Goal: Task Accomplishment & Management: Complete application form

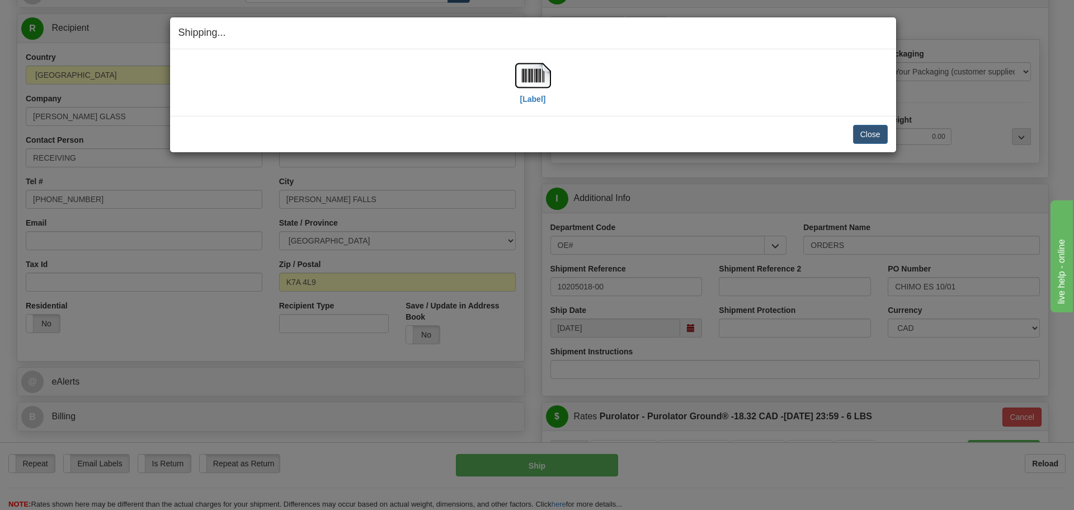
scroll to position [112, 0]
click at [857, 126] on button "Close" at bounding box center [870, 134] width 35 height 19
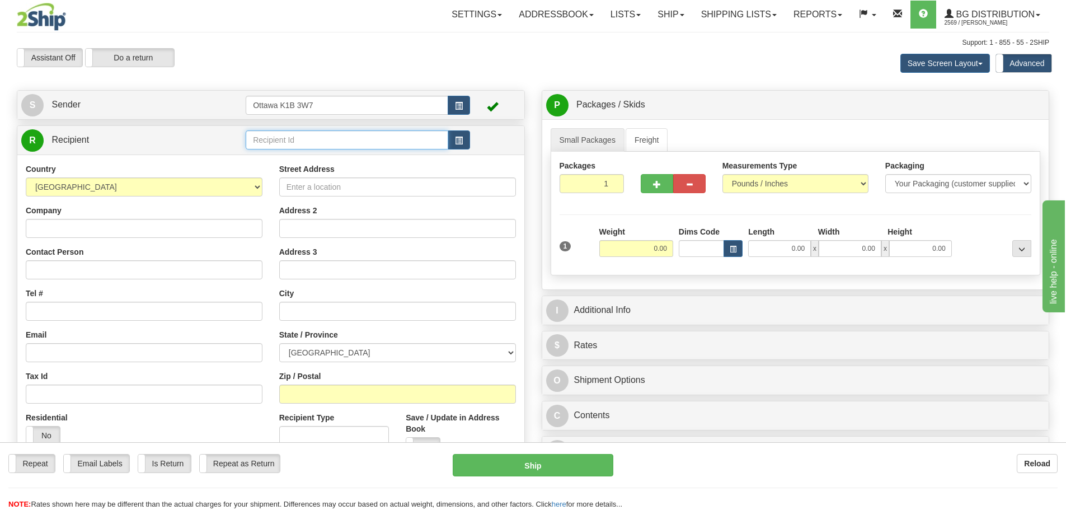
click at [281, 143] on input "text" at bounding box center [347, 139] width 203 height 19
type input "910698"
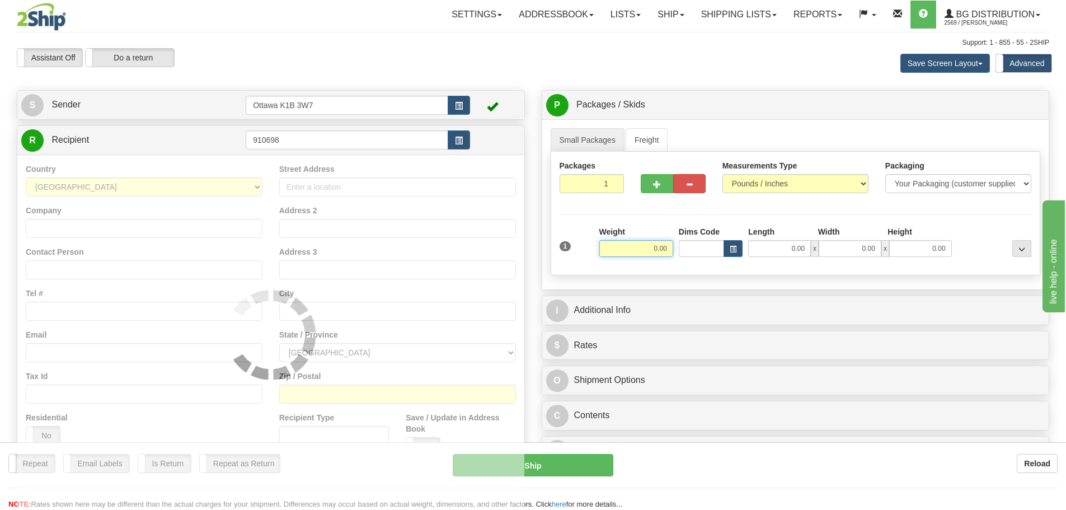
click at [447, 83] on div "Toggle navigation Settings Shipping Preferences Fields Preferences New" at bounding box center [533, 323] width 1066 height 647
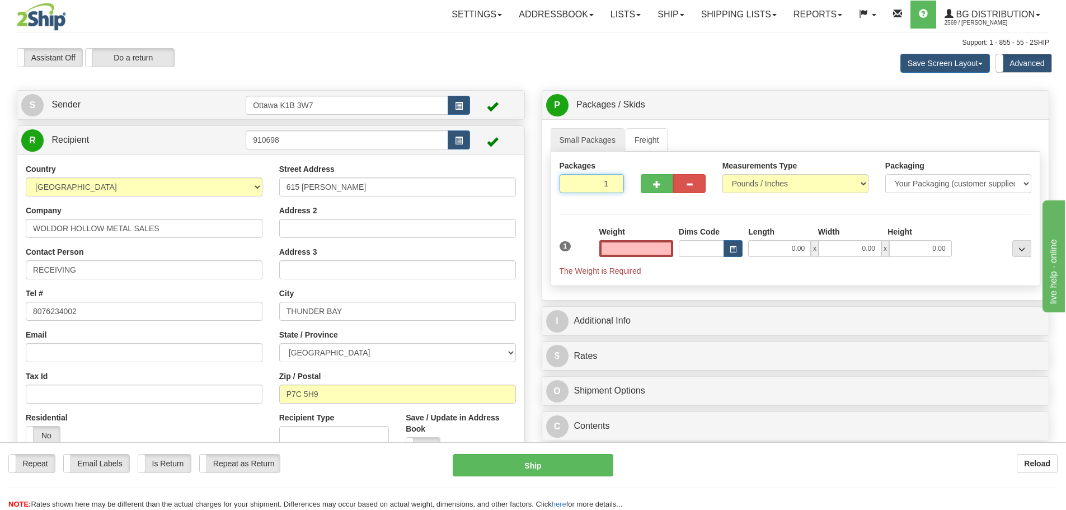
type input "0.00"
drag, startPoint x: 599, startPoint y: 180, endPoint x: 645, endPoint y: 198, distance: 49.3
click at [634, 187] on div "Packages 1 1" at bounding box center [795, 181] width 489 height 43
type input "8"
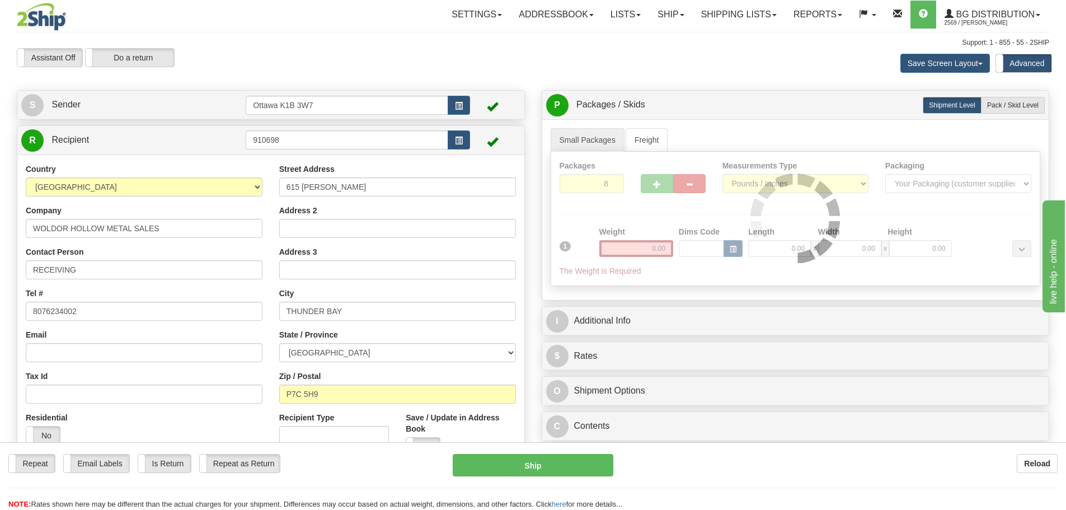
click at [642, 221] on div "Packages 8 1 Measurements Type" at bounding box center [796, 219] width 490 height 134
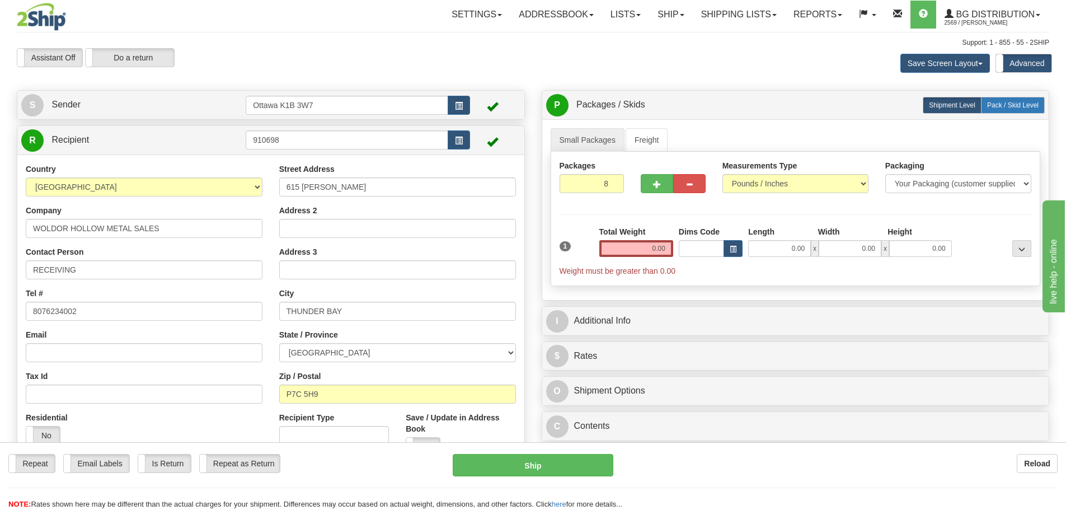
click at [1011, 105] on span "Pack / Skid Level" at bounding box center [1012, 105] width 51 height 8
radio input "true"
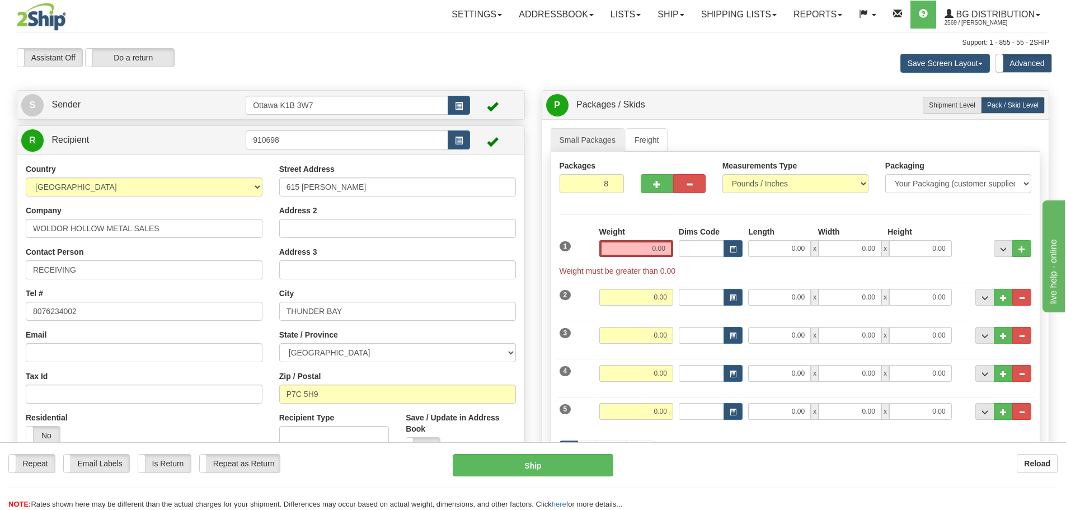
click at [630, 234] on div "Weight 0.00" at bounding box center [636, 241] width 74 height 31
click at [636, 247] on input "0.00" at bounding box center [636, 248] width 74 height 17
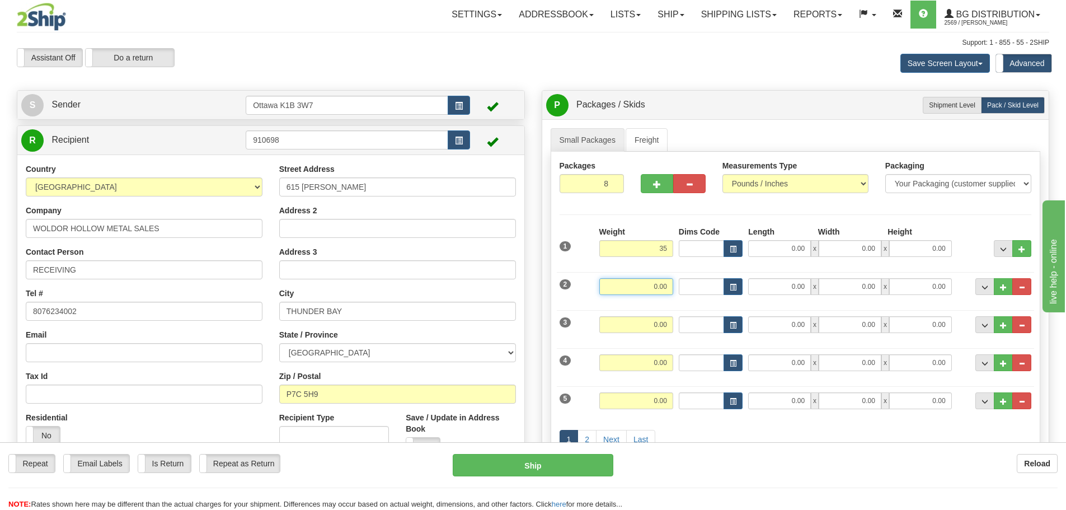
type input "35.00"
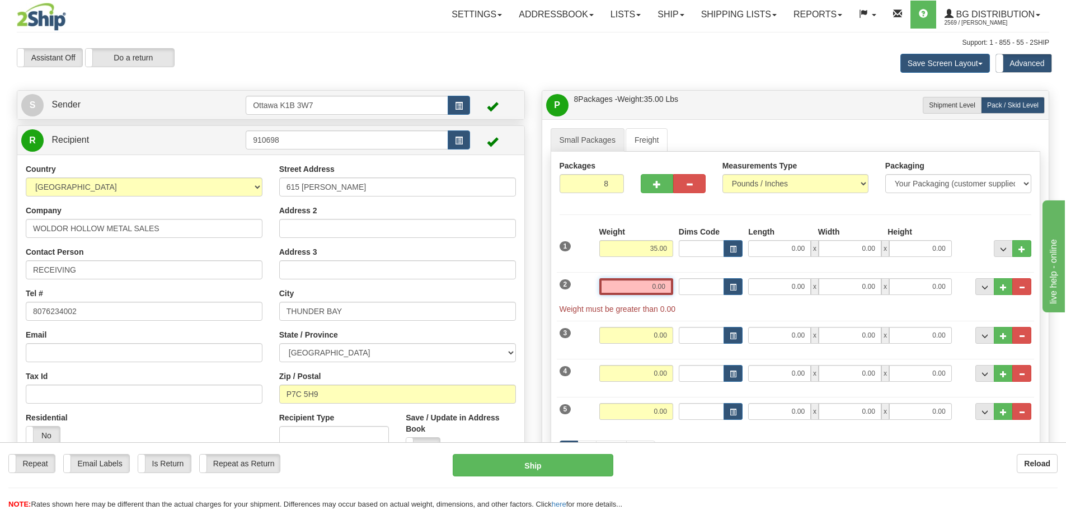
click at [656, 282] on input "0.00" at bounding box center [636, 286] width 74 height 17
type input "0.00"
click at [763, 252] on input "0.00" at bounding box center [779, 248] width 63 height 17
type input "12.50"
type input "10.50"
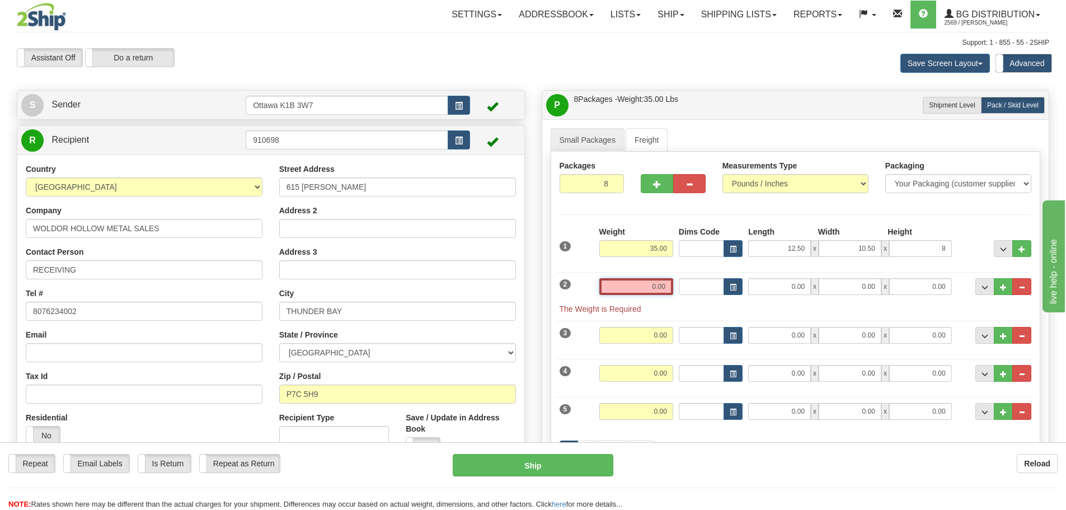
type input "8.00"
click at [665, 284] on input "0.00" at bounding box center [636, 286] width 74 height 17
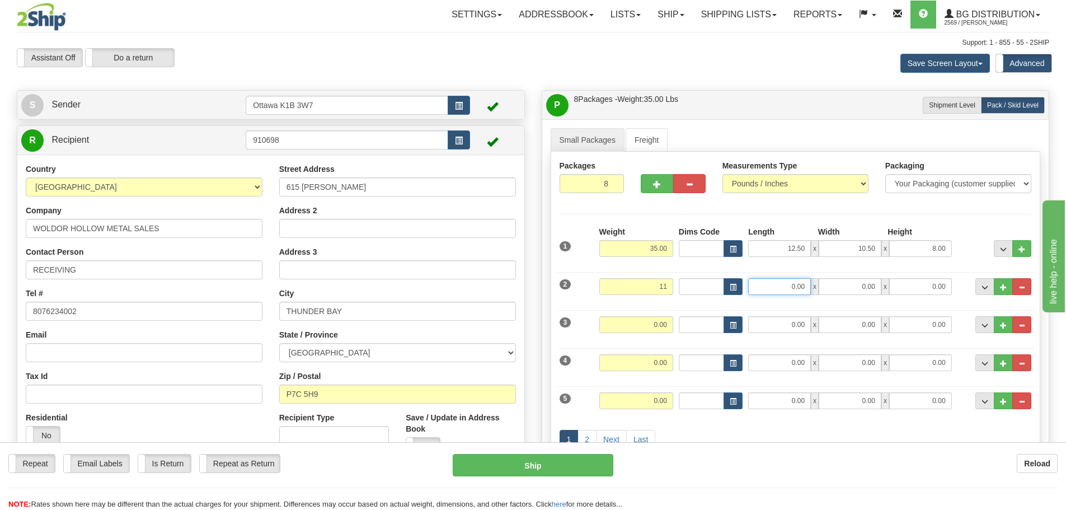
type input "11.00"
click at [765, 291] on input "0.00" at bounding box center [779, 286] width 63 height 17
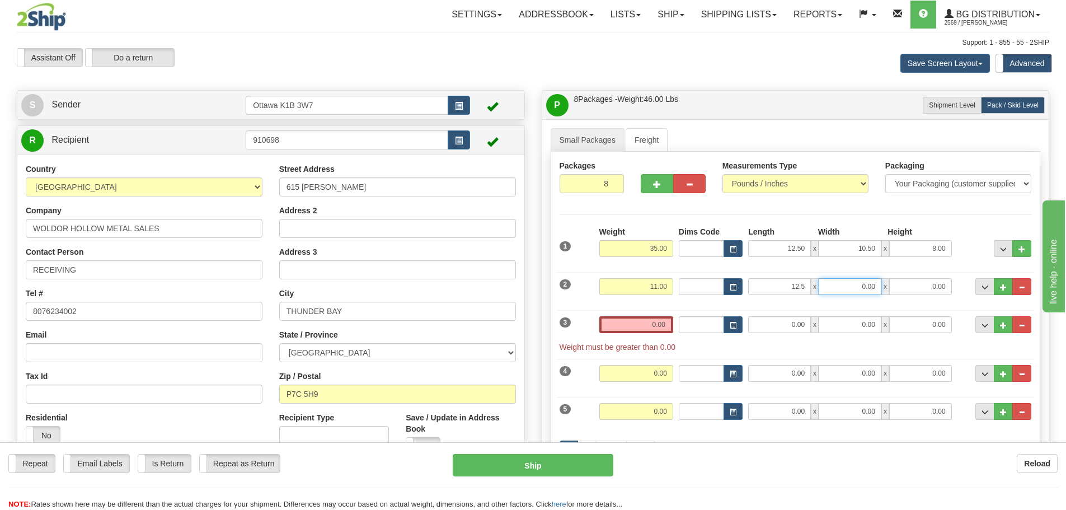
type input "12.50"
type input "8.50"
type input "6.50"
click at [626, 320] on input "0.00" at bounding box center [636, 324] width 74 height 17
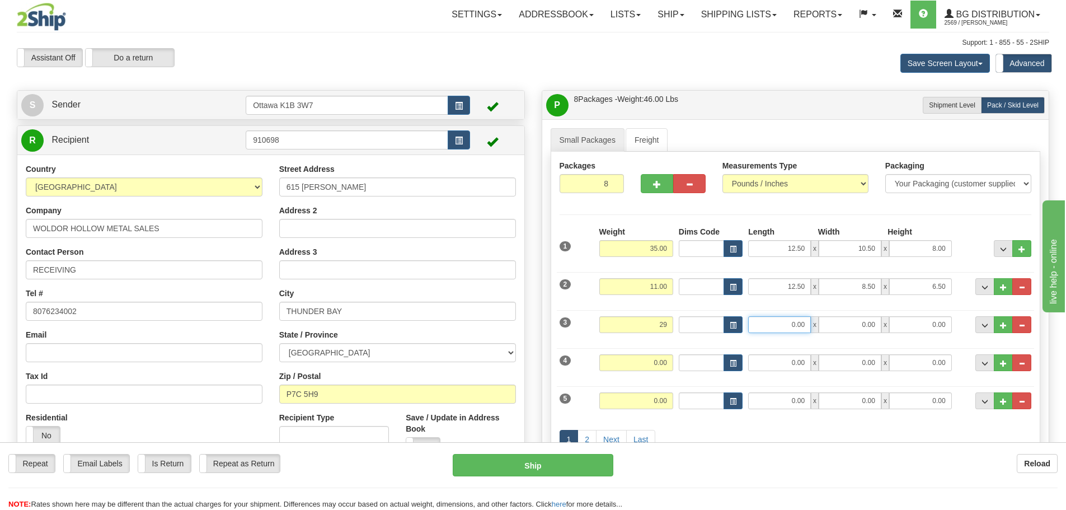
type input "29.00"
click at [785, 327] on input "0.00" at bounding box center [779, 324] width 63 height 17
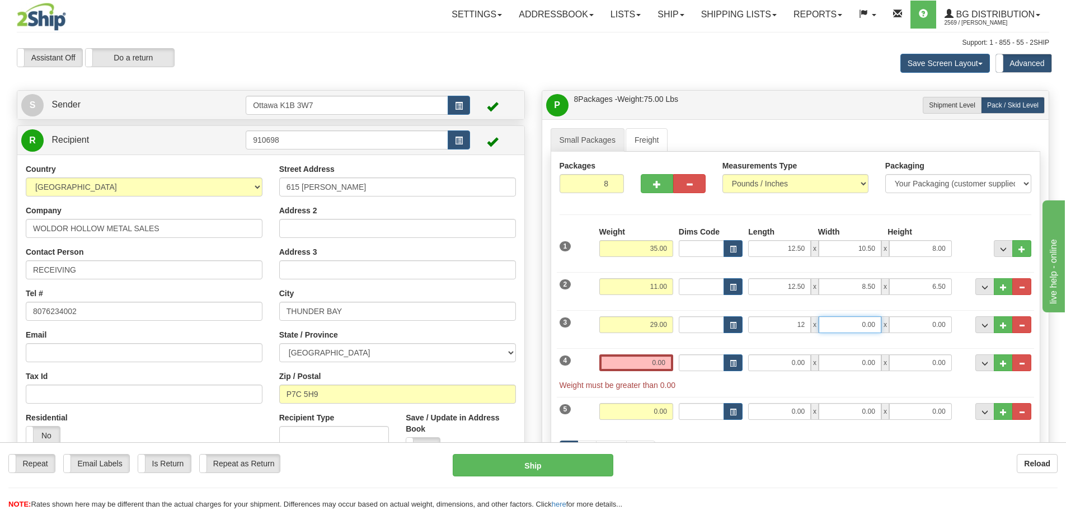
type input "12.00"
type input "11.50"
click at [633, 360] on input "0.00" at bounding box center [636, 362] width 74 height 17
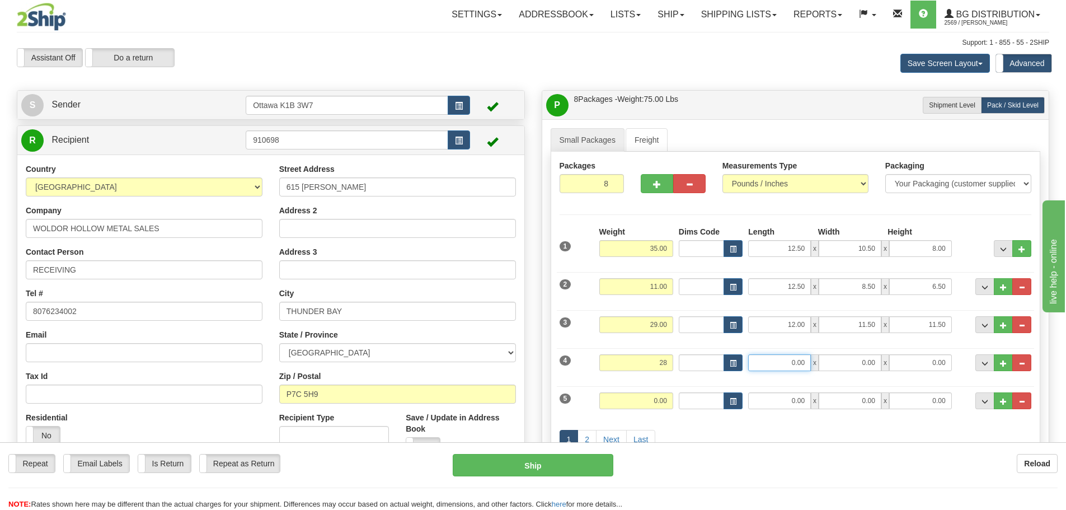
type input "28.00"
click at [783, 355] on input "0.00" at bounding box center [779, 362] width 63 height 17
type input "12.00"
type input "11.50"
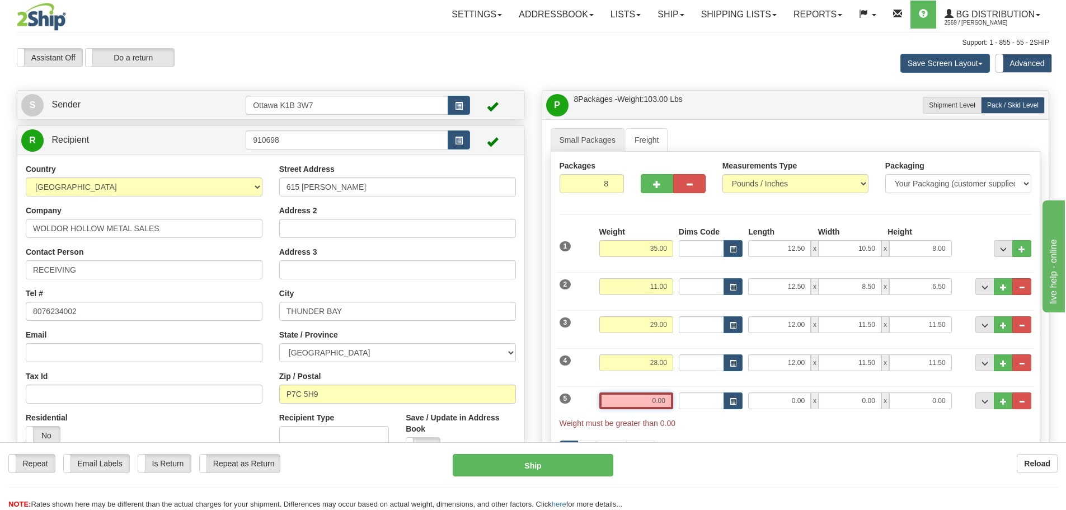
click at [644, 403] on input "0.00" at bounding box center [636, 400] width 74 height 17
type input "0.00"
click at [1025, 364] on span "..." at bounding box center [1021, 363] width 7 height 6
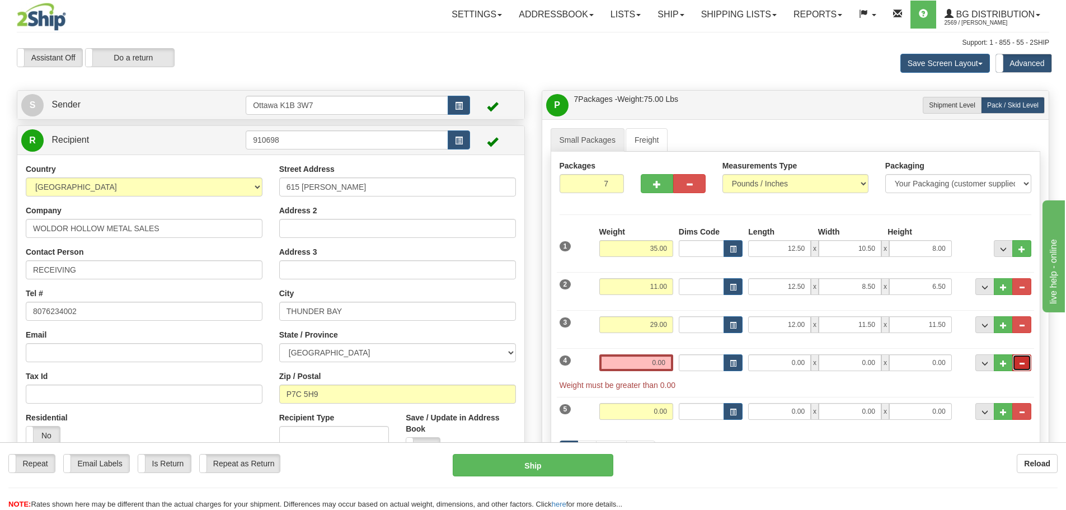
click at [1026, 363] on button "..." at bounding box center [1021, 362] width 19 height 17
click at [1003, 330] on button "..." at bounding box center [1003, 324] width 19 height 17
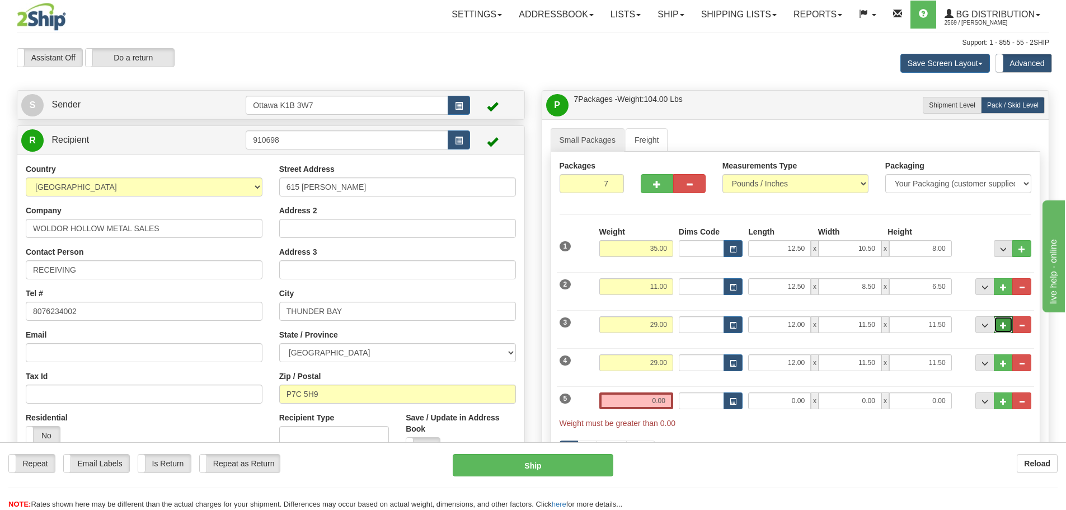
click at [1003, 330] on button "..." at bounding box center [1003, 324] width 19 height 17
type input "8"
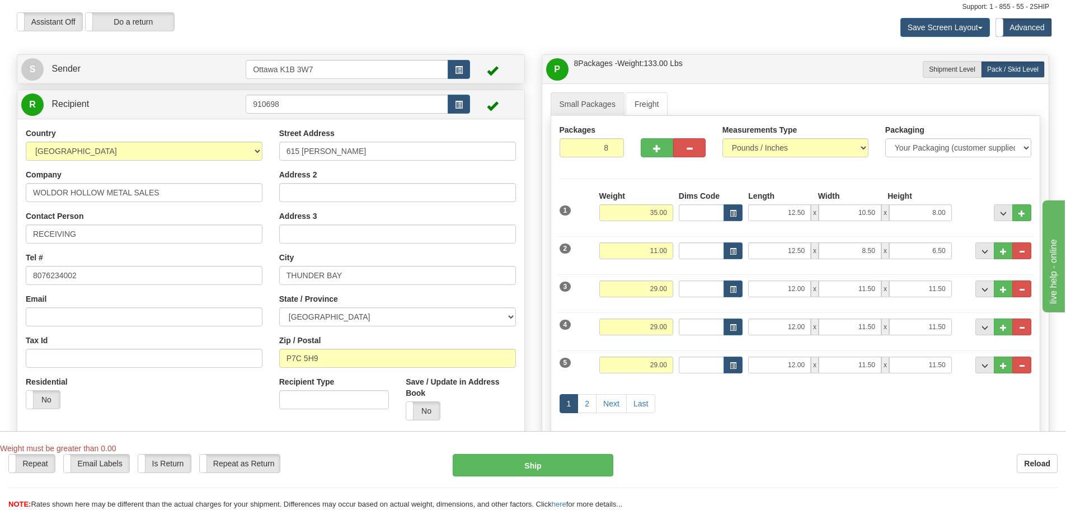
scroll to position [56, 0]
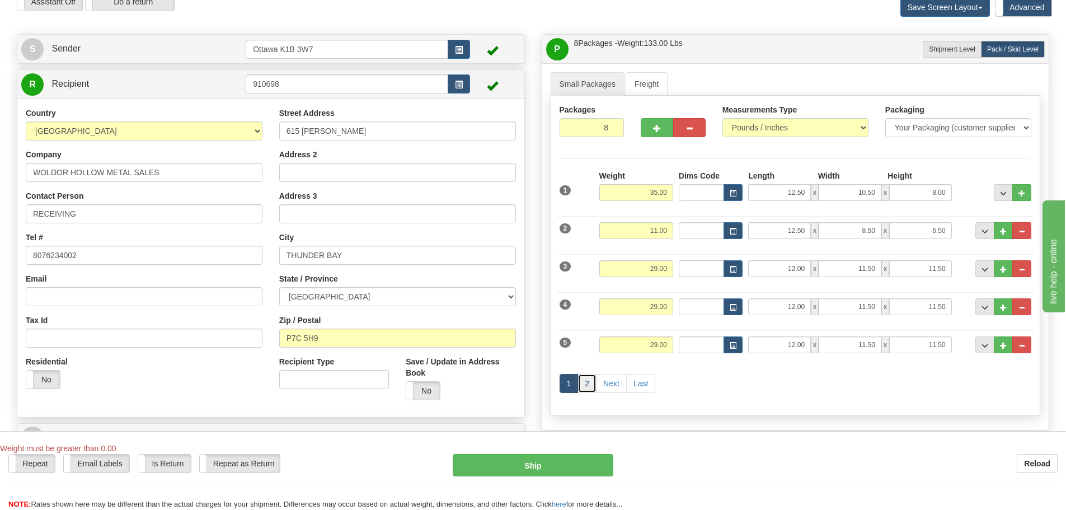
click at [586, 383] on link "2" at bounding box center [586, 383] width 19 height 19
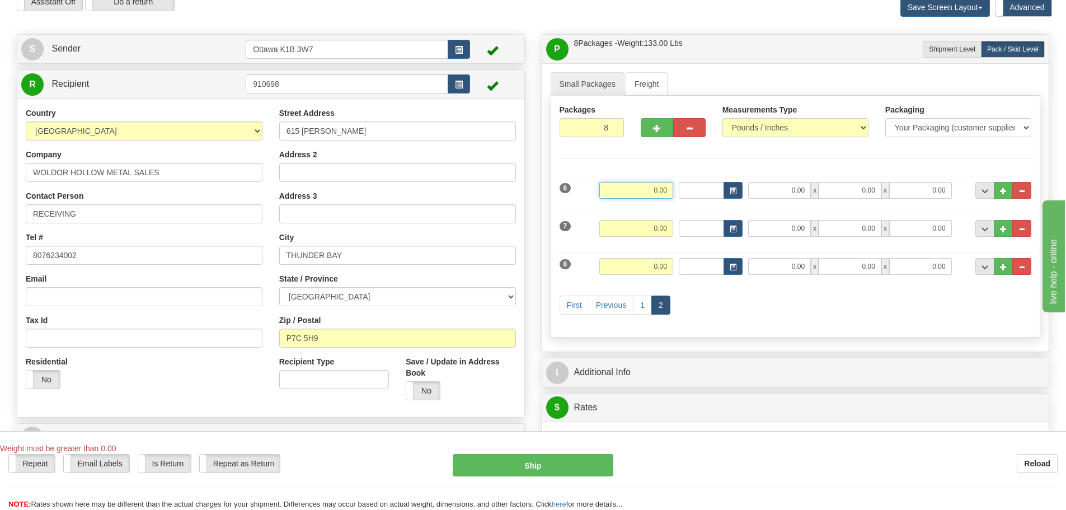
click at [633, 191] on input "0.00" at bounding box center [636, 190] width 74 height 17
type input "3.00"
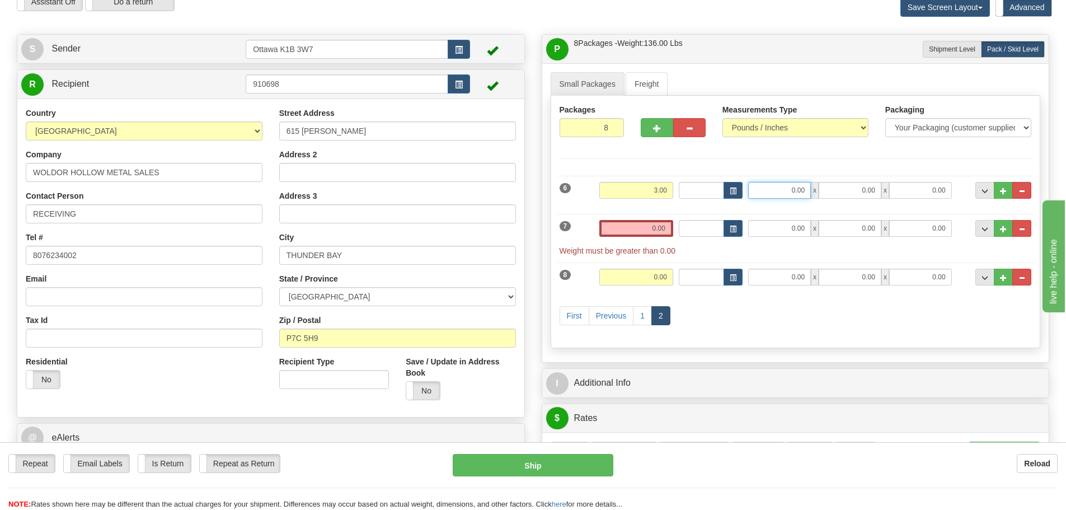
click at [757, 184] on input "0.00" at bounding box center [779, 190] width 63 height 17
type input "16.50"
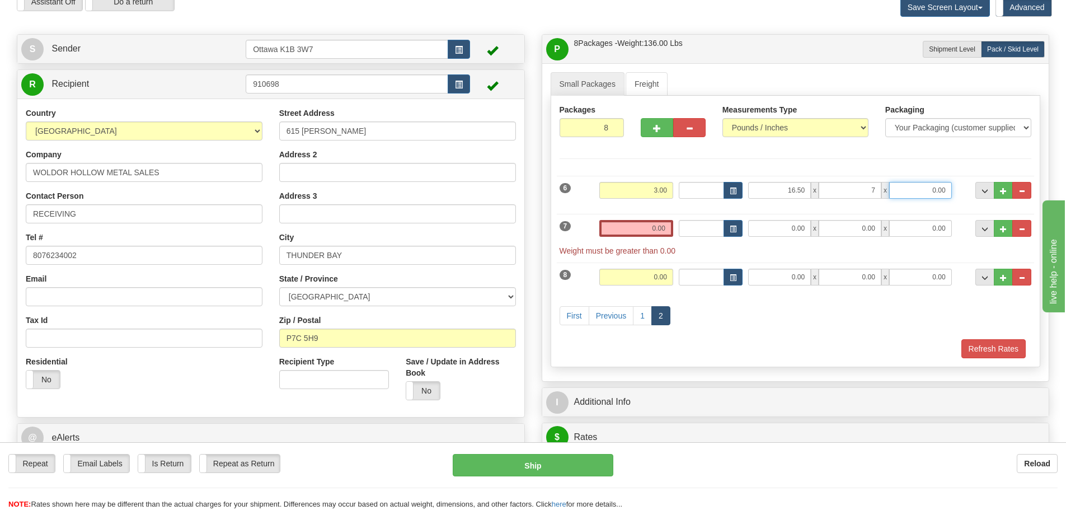
type input "7.00"
type input "8"
type input "5.00"
drag, startPoint x: 644, startPoint y: 231, endPoint x: 651, endPoint y: 231, distance: 7.3
click at [644, 231] on input "0.00" at bounding box center [636, 228] width 74 height 17
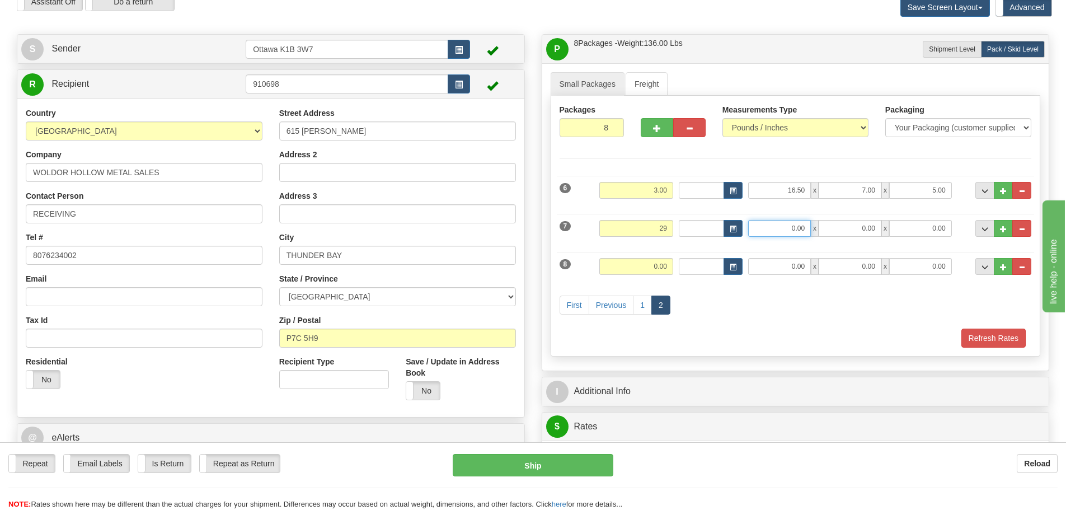
type input "29.00"
click at [795, 226] on input "0.00" at bounding box center [779, 228] width 63 height 17
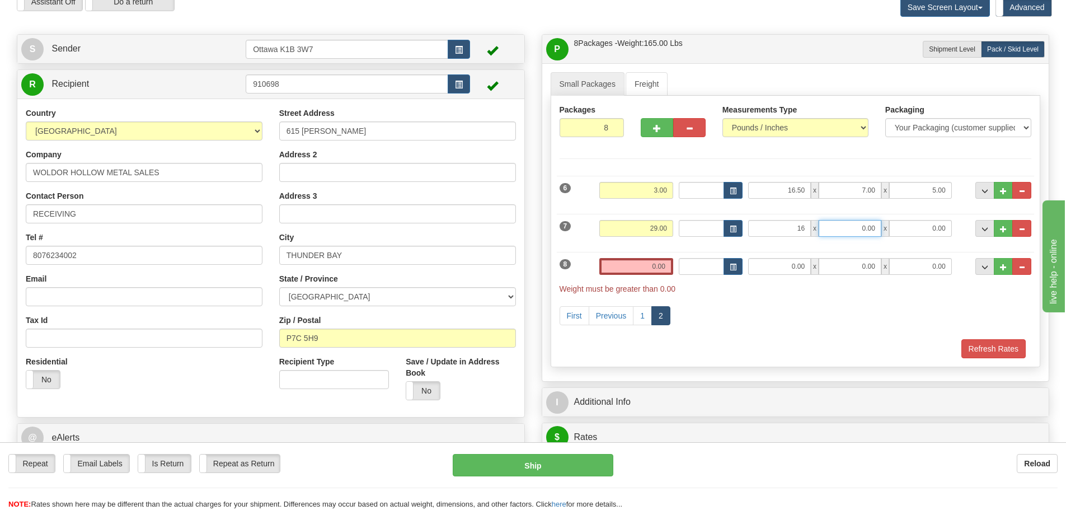
type input "16.00"
type input "12.50"
type input "10.50"
click at [629, 260] on input "0.00" at bounding box center [636, 266] width 74 height 17
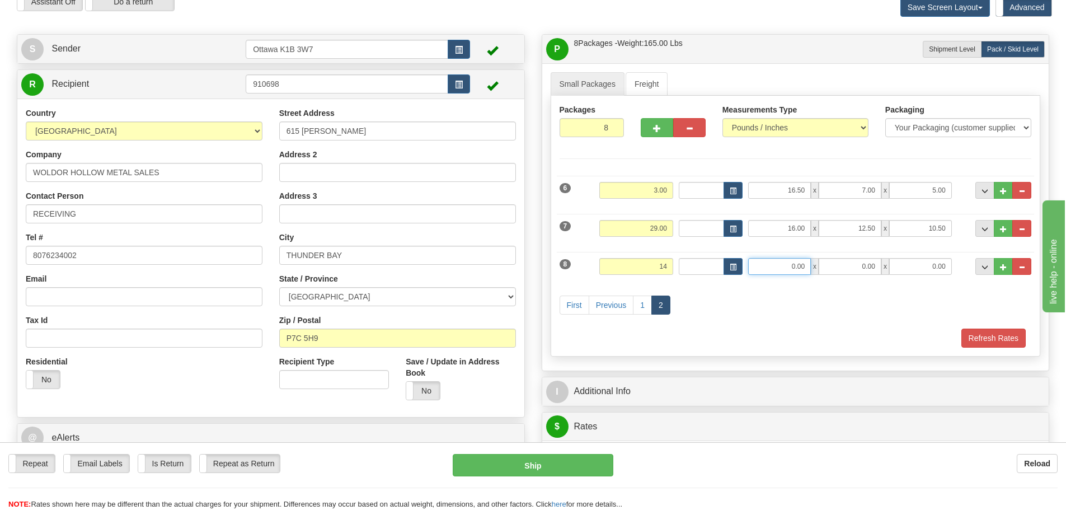
type input "14.00"
click at [785, 266] on input "0.00" at bounding box center [779, 266] width 63 height 17
type input "38.00"
type input "7.50"
type input "6.00"
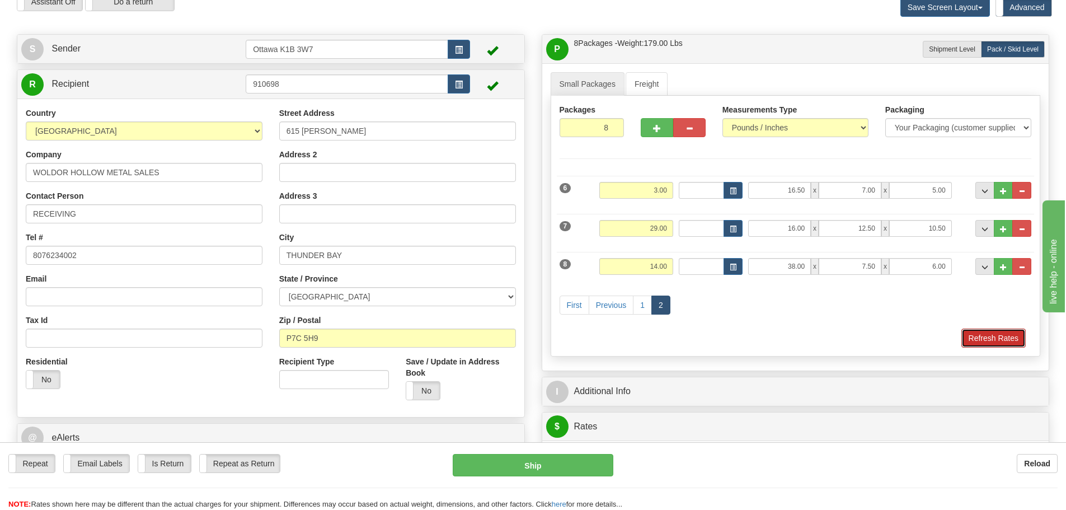
click at [988, 332] on button "Refresh Rates" at bounding box center [993, 337] width 64 height 19
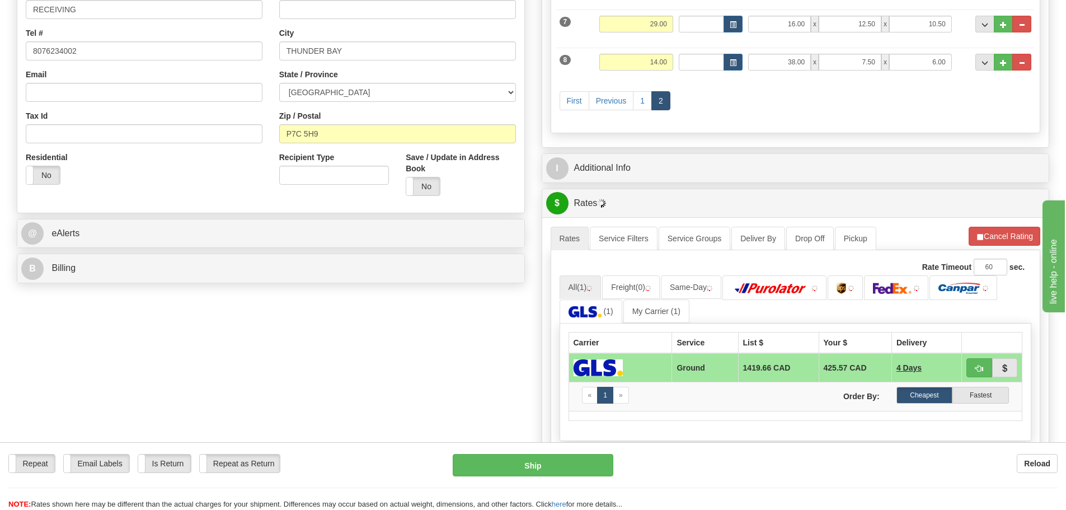
scroll to position [280, 0]
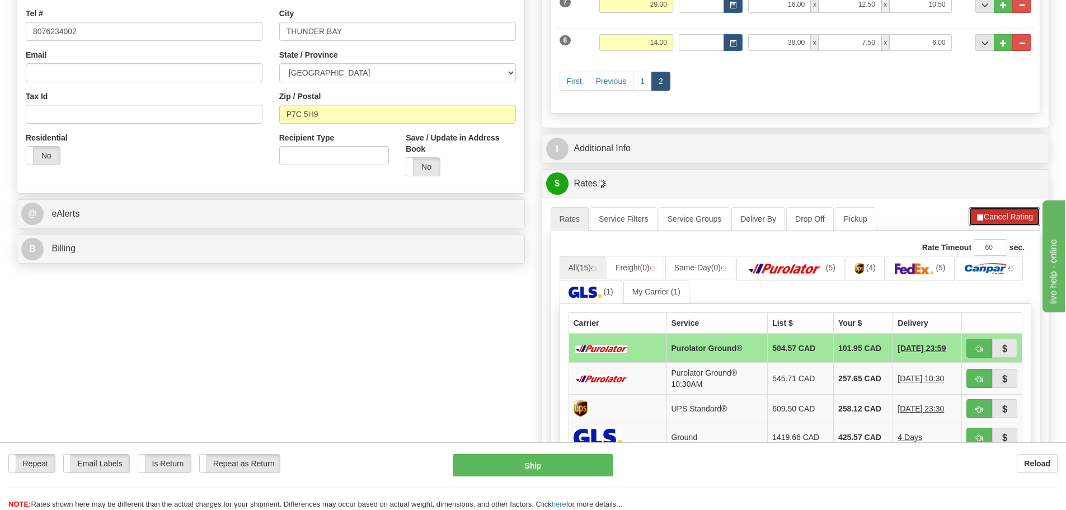
click at [1000, 223] on button "Cancel Rating" at bounding box center [1005, 216] width 72 height 19
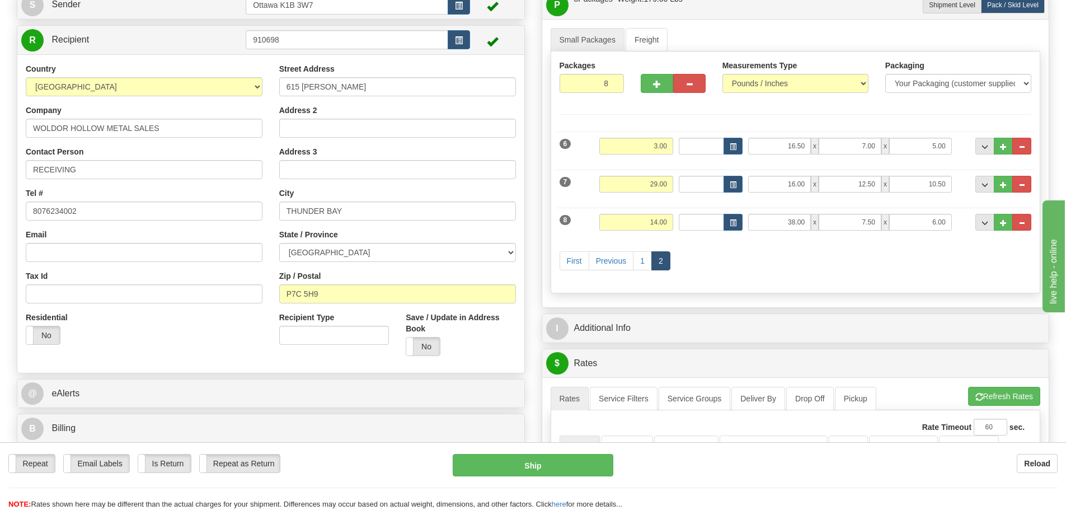
scroll to position [0, 0]
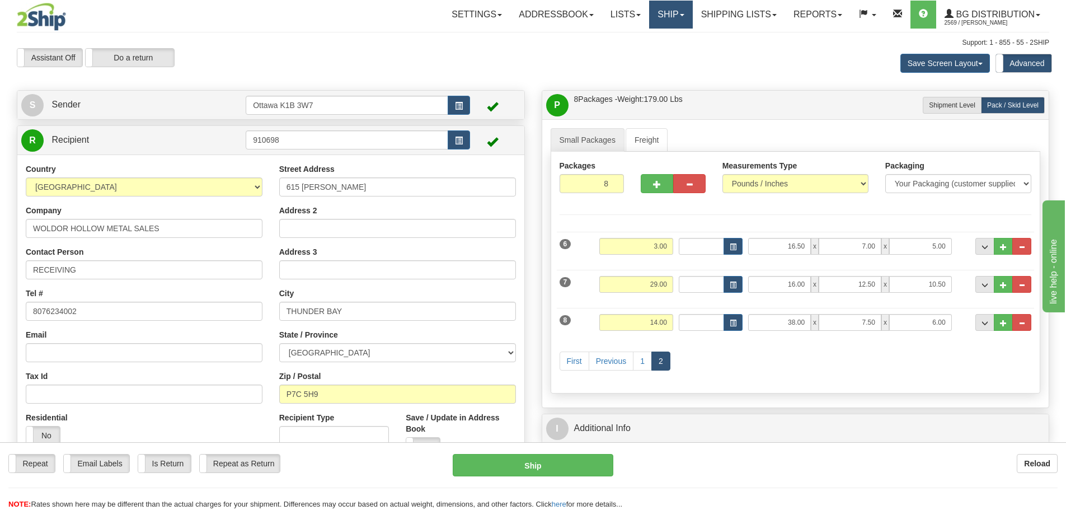
click at [671, 20] on link "Ship" at bounding box center [670, 15] width 43 height 28
click at [749, 55] on div "Save Screen Layout Save Layout Reset to Default Standard Advanced" at bounding box center [839, 63] width 437 height 30
drag, startPoint x: 325, startPoint y: 147, endPoint x: 217, endPoint y: 143, distance: 108.0
click at [217, 143] on tr "R Recipient 910698" at bounding box center [270, 140] width 499 height 23
click at [649, 19] on link "Ship" at bounding box center [670, 15] width 43 height 28
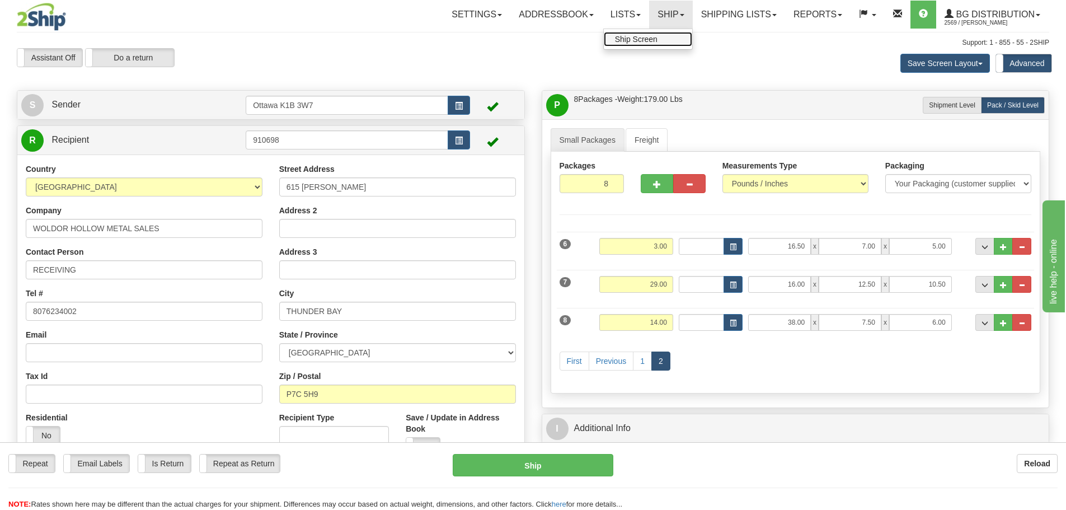
click at [651, 44] on link "Ship Screen" at bounding box center [648, 39] width 88 height 15
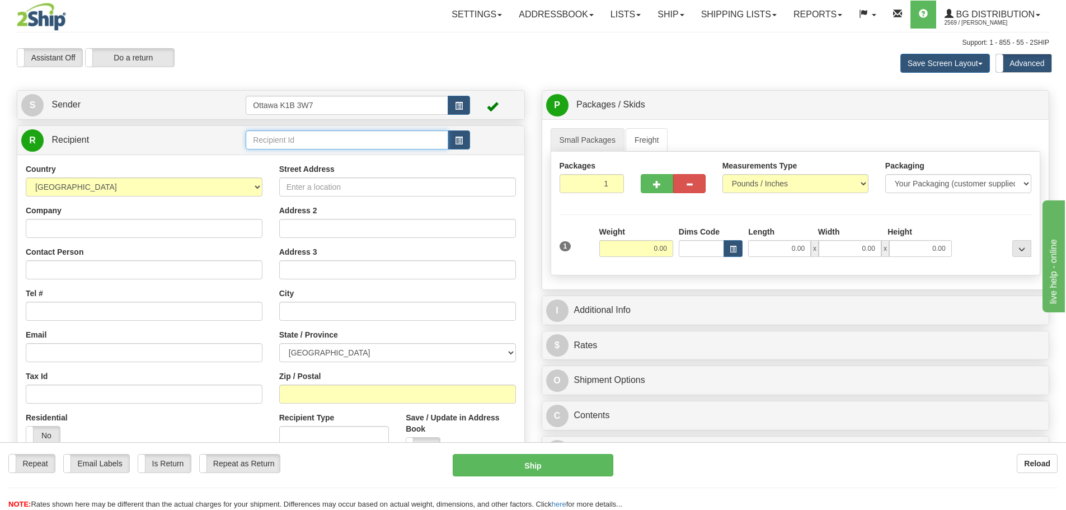
click at [292, 135] on input "text" at bounding box center [347, 139] width 203 height 19
type input "60419"
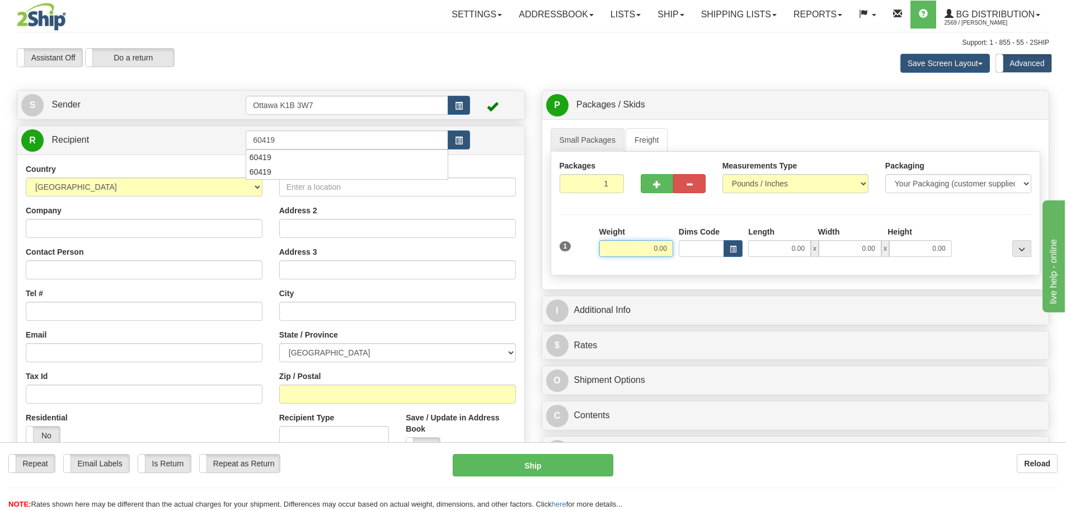
click at [383, 62] on div "Assistant On Assistant Off Do a return Do a return" at bounding box center [226, 57] width 437 height 19
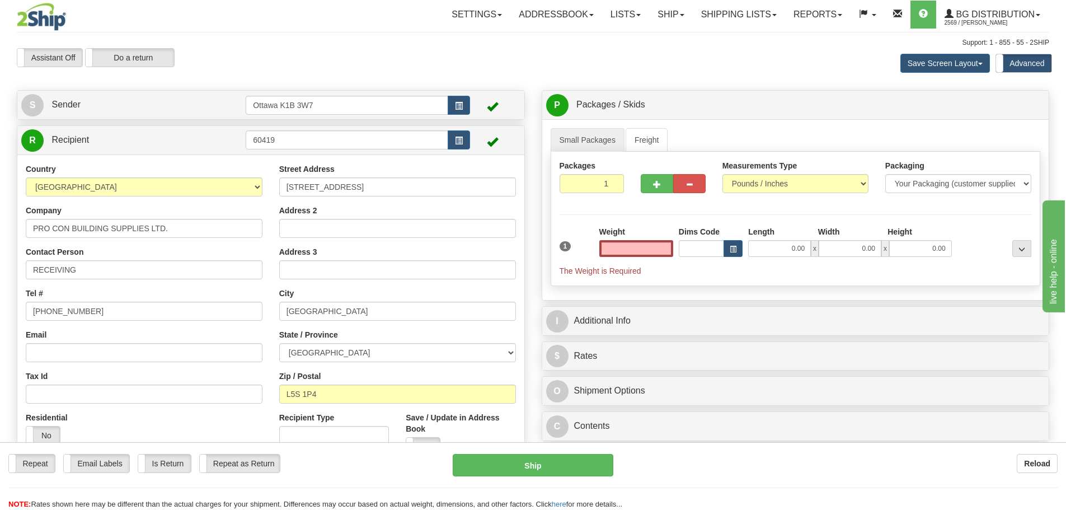
type input "0.00"
click at [650, 257] on div "Weight 0.00" at bounding box center [635, 245] width 79 height 39
click at [645, 249] on input "0.00" at bounding box center [636, 248] width 74 height 17
type input "0.00"
drag, startPoint x: 659, startPoint y: 191, endPoint x: 666, endPoint y: 191, distance: 7.9
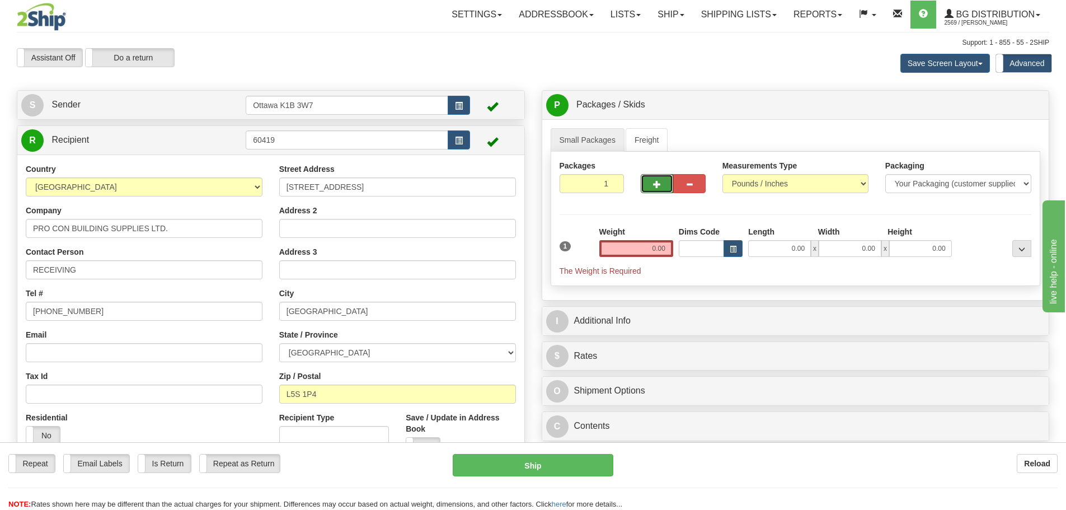
click at [659, 191] on button "button" at bounding box center [657, 183] width 32 height 19
type input "2"
click at [1022, 104] on span "Pack / Skid Level" at bounding box center [1012, 105] width 51 height 8
radio input "true"
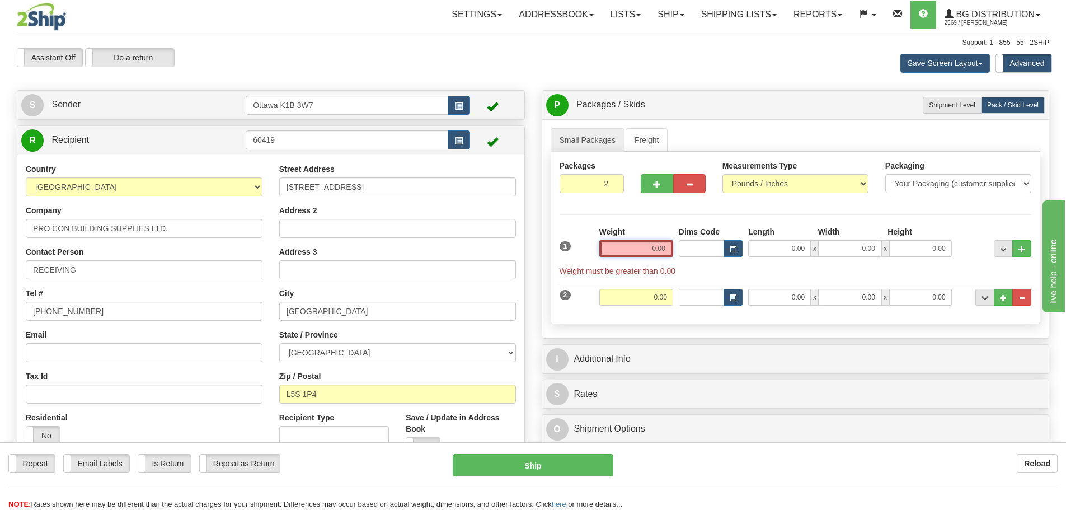
click at [638, 249] on input "0.00" at bounding box center [636, 248] width 74 height 17
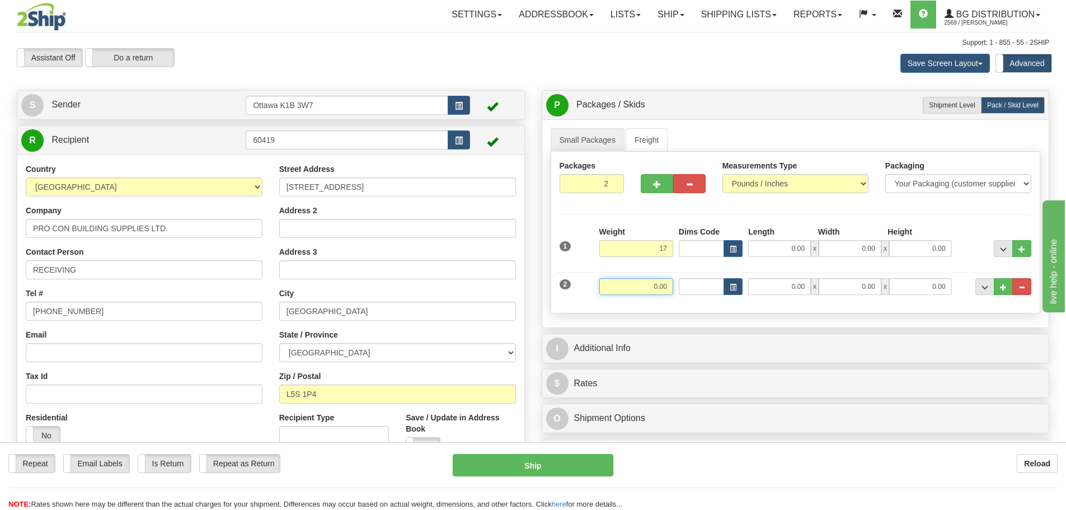
type input "17.00"
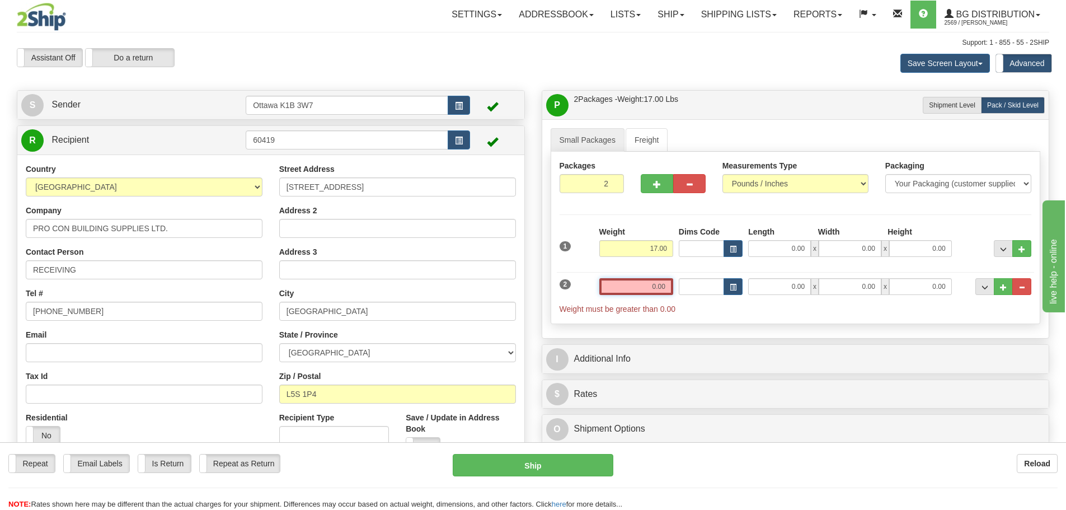
click at [664, 290] on input "0.00" at bounding box center [636, 286] width 74 height 17
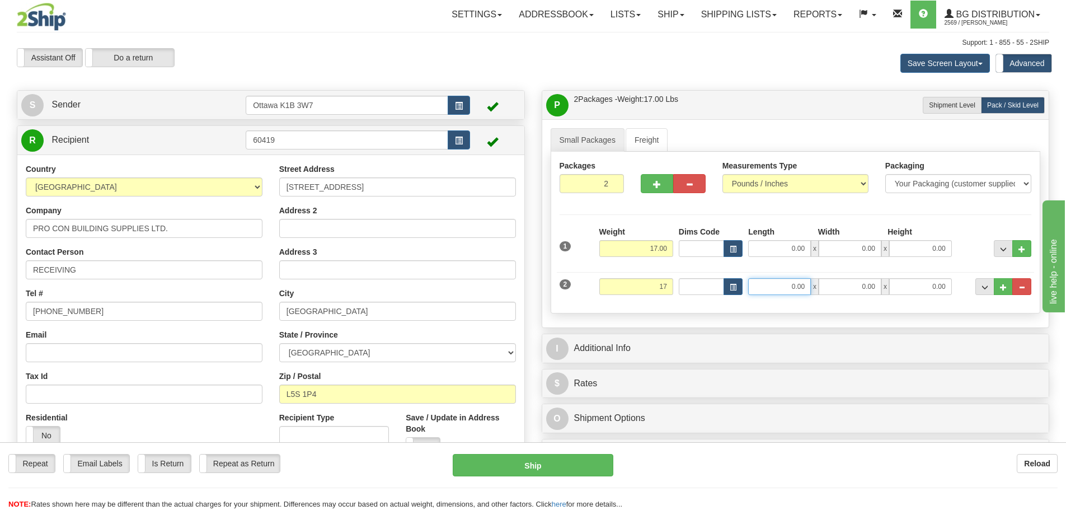
type input "17.00"
click at [764, 293] on input "0.00" at bounding box center [779, 286] width 63 height 17
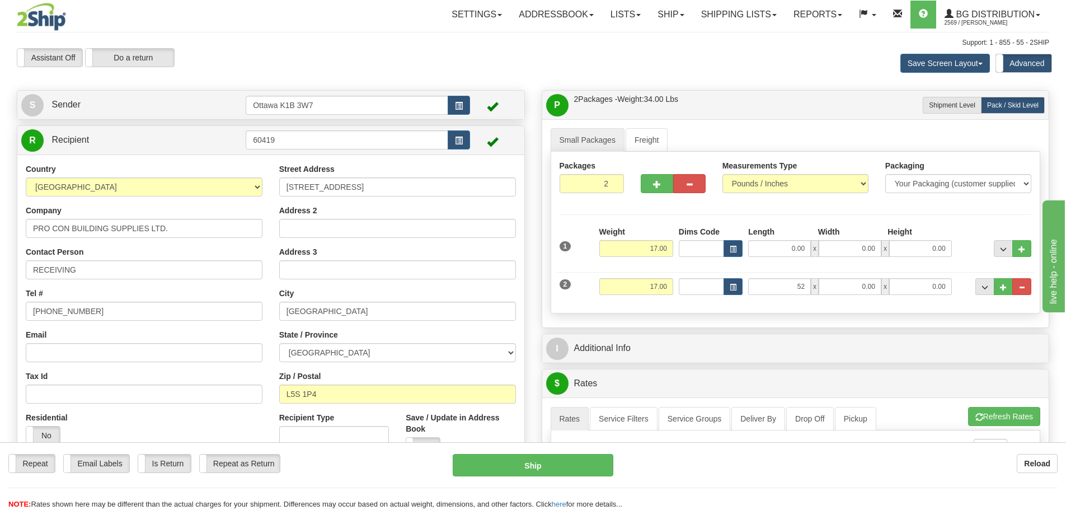
type input "52.00"
click at [881, 318] on div "Small Packages Freight Packages 2 2 Measurements Type" at bounding box center [795, 223] width 507 height 209
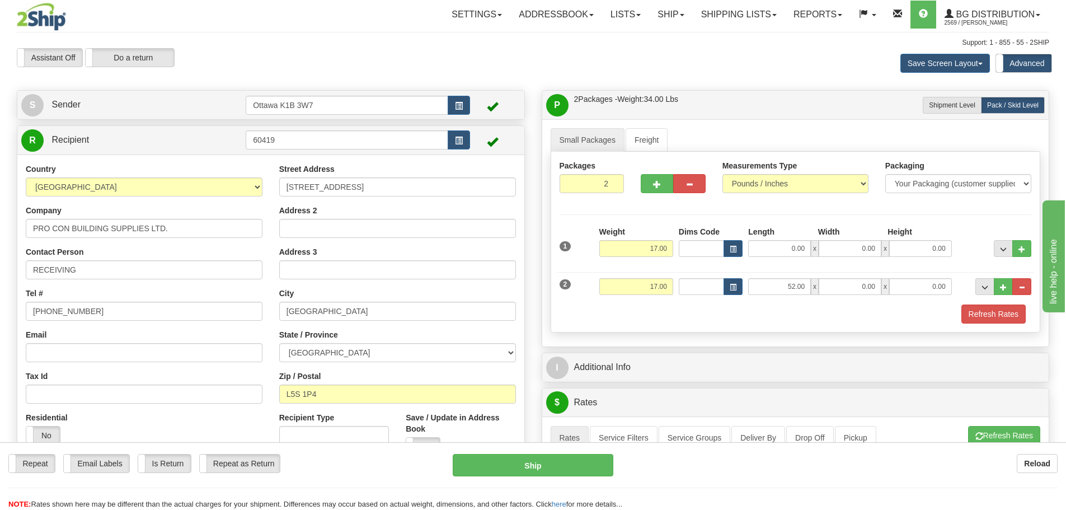
click at [1027, 318] on div "Refresh Rates" at bounding box center [796, 313] width 478 height 19
click at [998, 317] on button "Refresh Rates" at bounding box center [993, 313] width 64 height 19
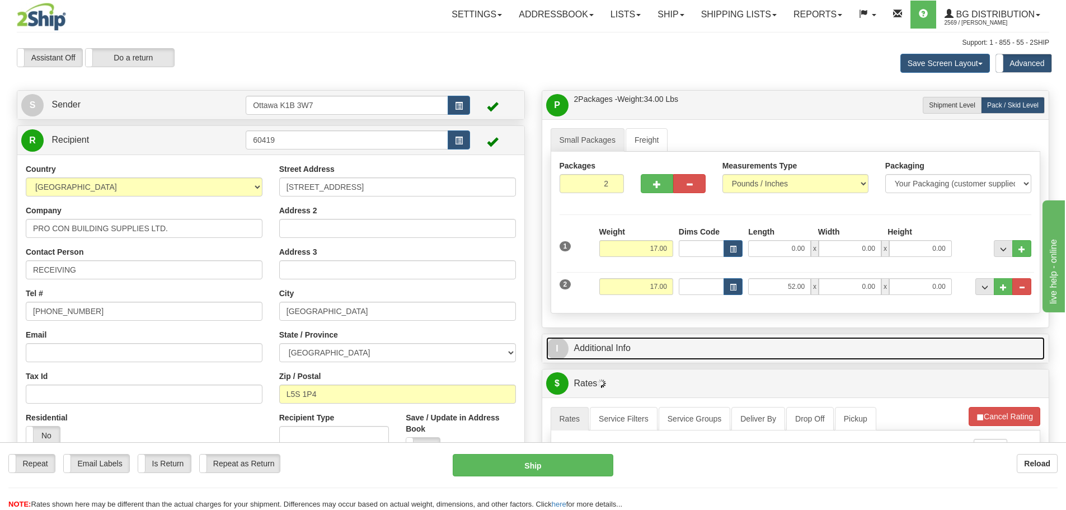
click at [711, 345] on link "I Additional Info" at bounding box center [795, 348] width 499 height 23
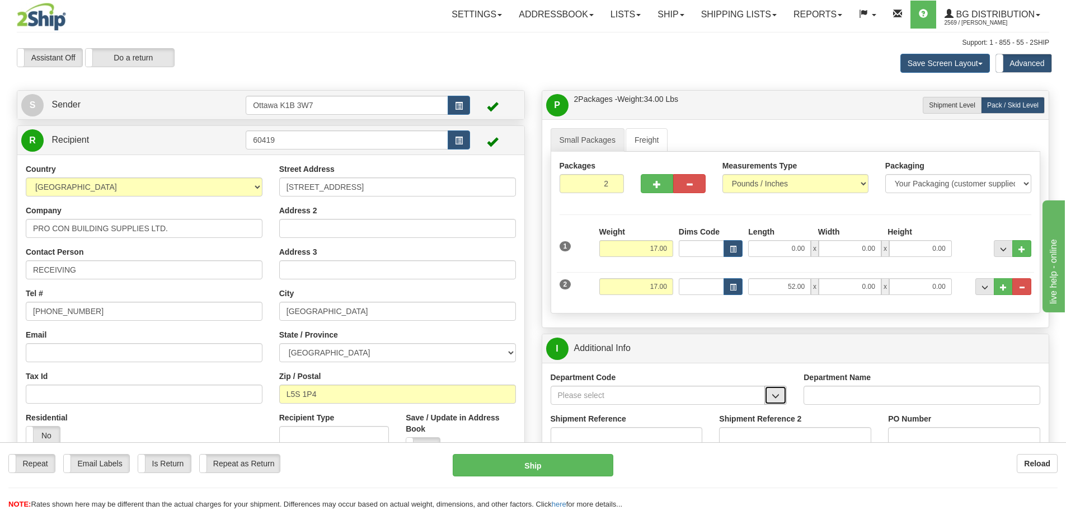
click at [781, 398] on button "button" at bounding box center [775, 395] width 22 height 19
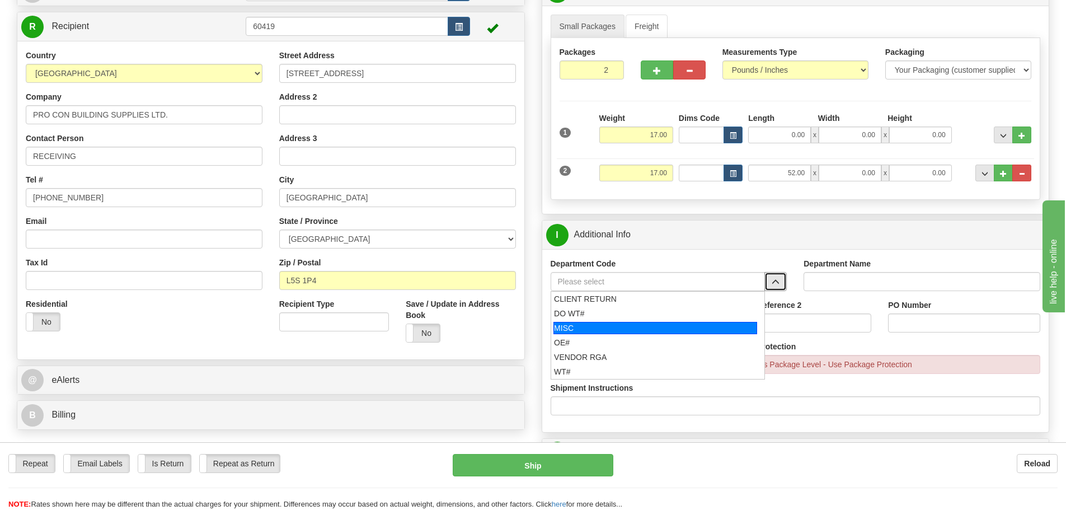
scroll to position [168, 0]
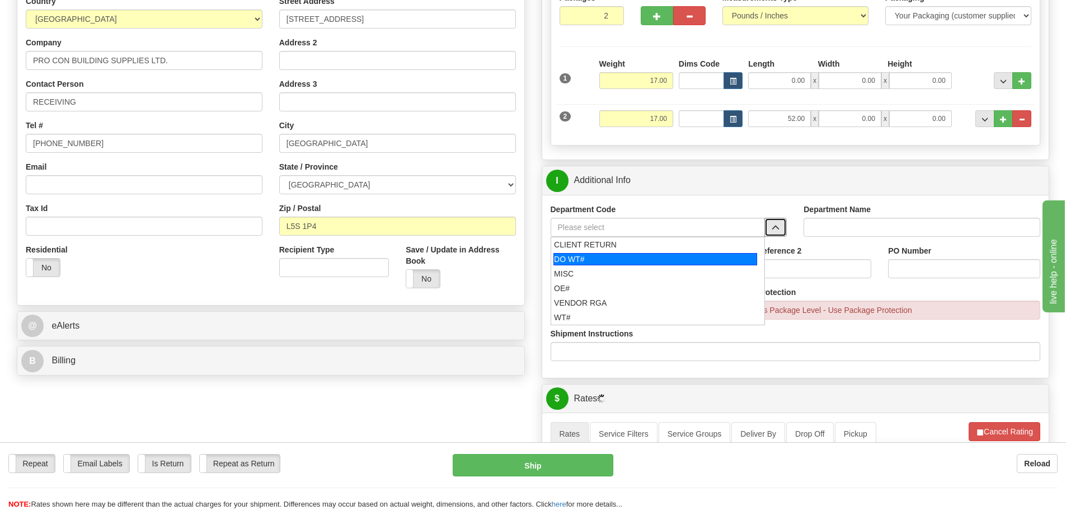
click at [628, 262] on div "DO WT#" at bounding box center [655, 259] width 204 height 12
type input "DO WT#"
type input "DIRECT ORDERS"
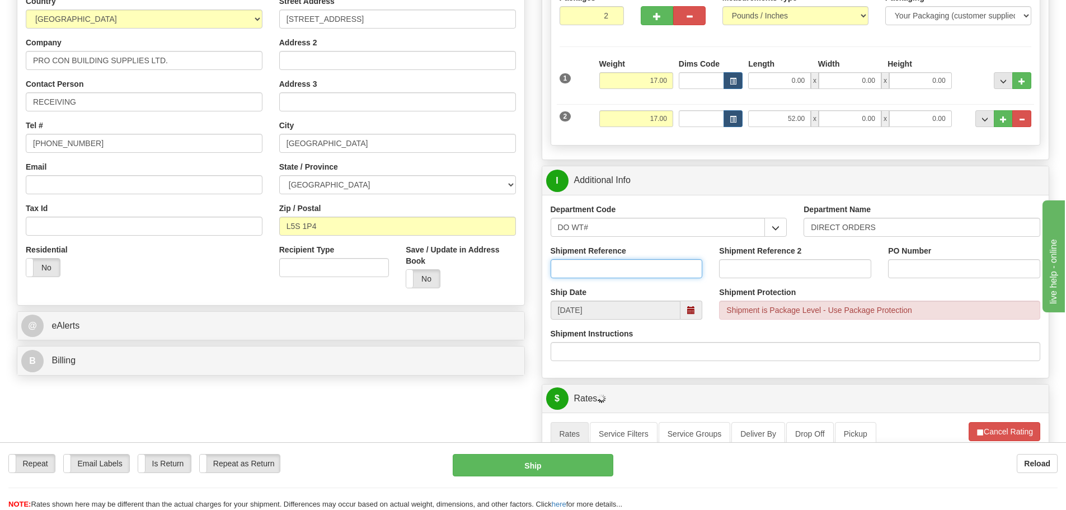
click at [624, 273] on input "Shipment Reference" at bounding box center [627, 268] width 152 height 19
type input "167312-00"
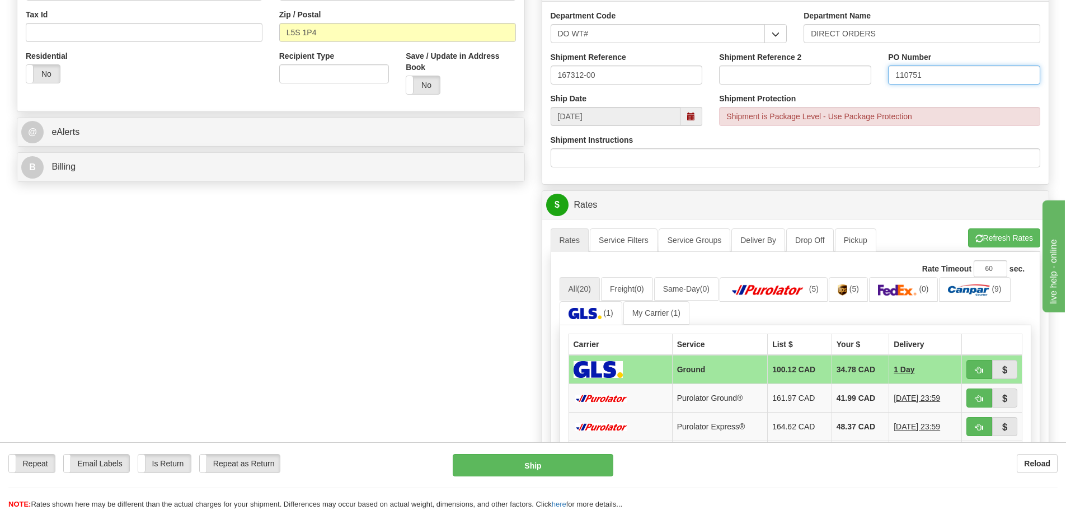
scroll to position [448, 0]
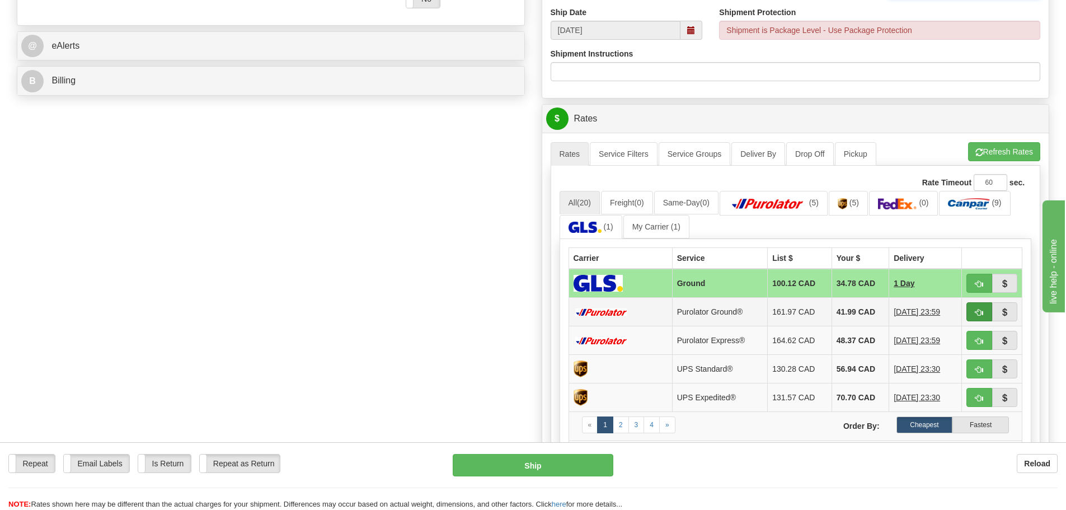
type input "110751"
click at [974, 312] on button "button" at bounding box center [979, 311] width 26 height 19
type input "260"
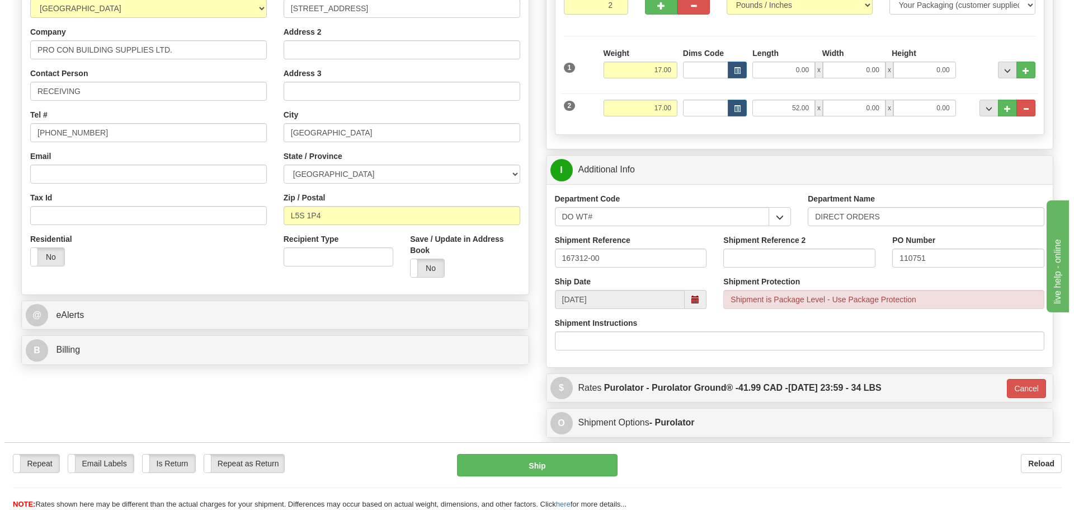
scroll to position [168, 0]
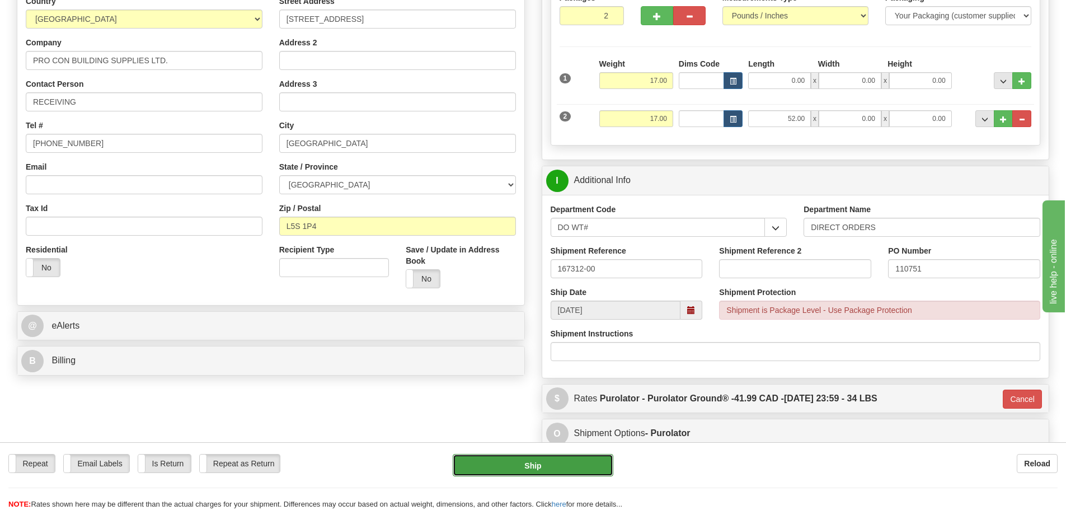
click at [550, 459] on button "Ship" at bounding box center [533, 465] width 161 height 22
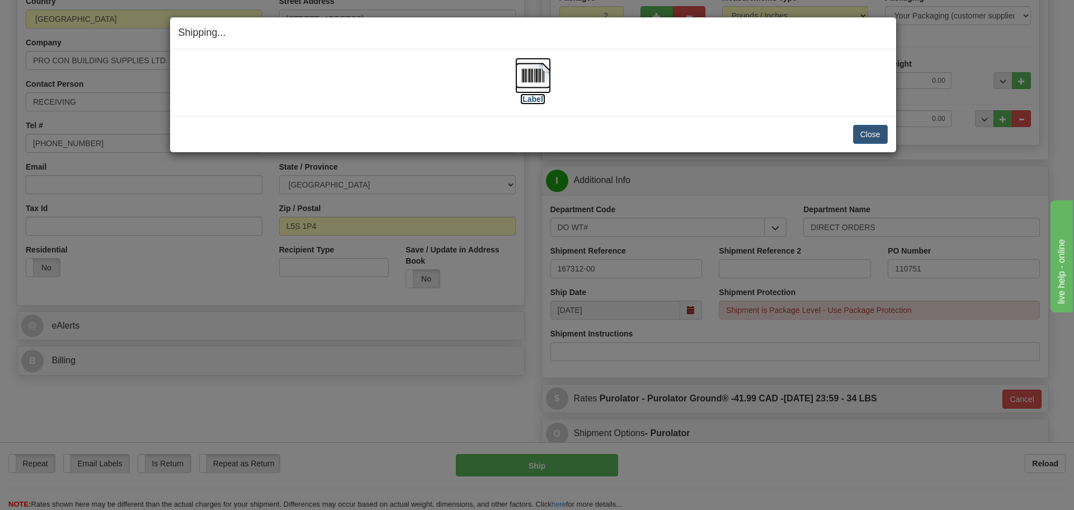
click at [539, 98] on label "[Label]" at bounding box center [533, 98] width 26 height 11
click at [873, 142] on button "Close" at bounding box center [870, 134] width 35 height 19
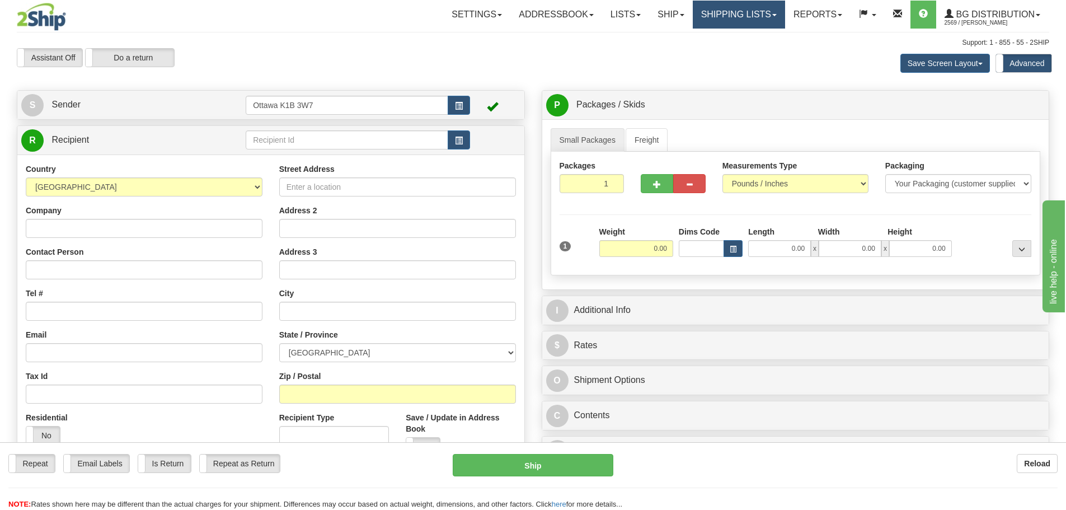
click at [735, 17] on link "Shipping lists" at bounding box center [739, 15] width 92 height 28
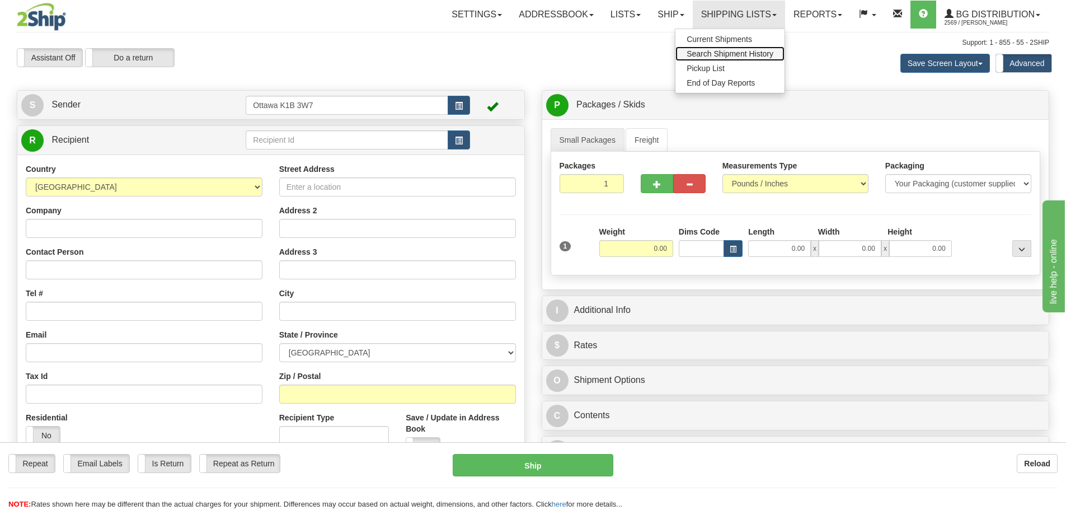
click at [726, 54] on span "Search Shipment History" at bounding box center [730, 53] width 87 height 9
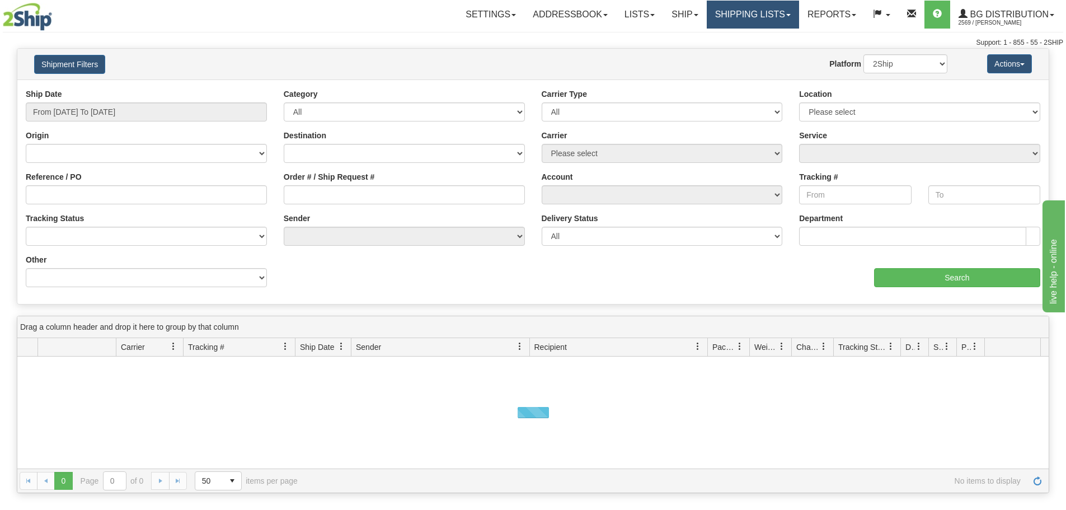
click at [739, 17] on link "Shipping lists" at bounding box center [753, 15] width 92 height 28
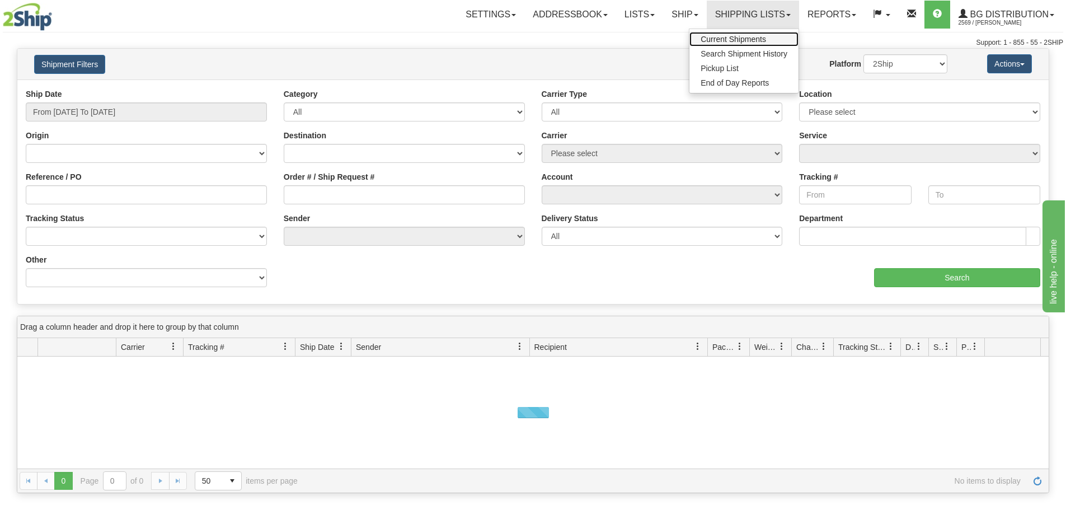
click at [736, 35] on span "Current Shipments" at bounding box center [733, 39] width 65 height 9
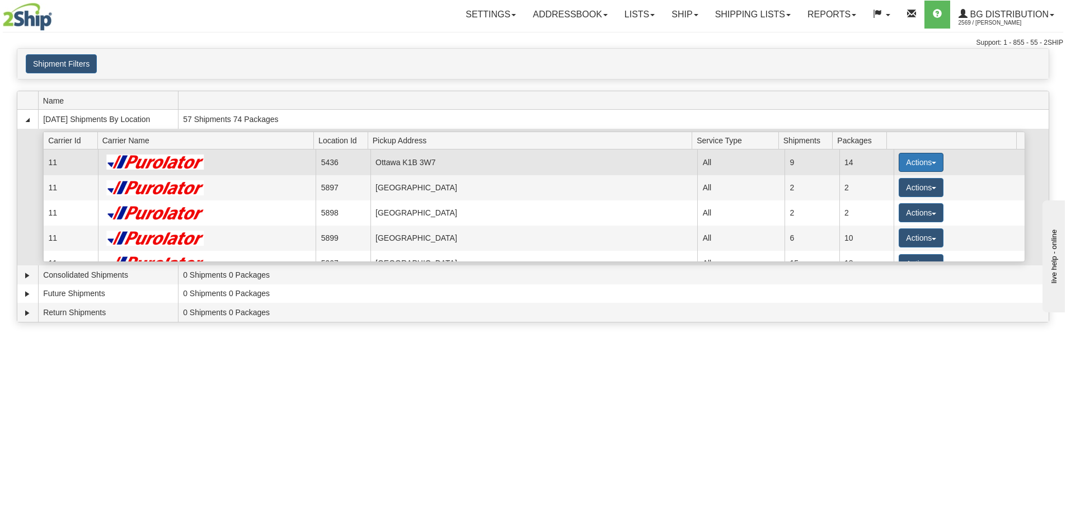
click at [910, 162] on button "Actions" at bounding box center [921, 162] width 45 height 19
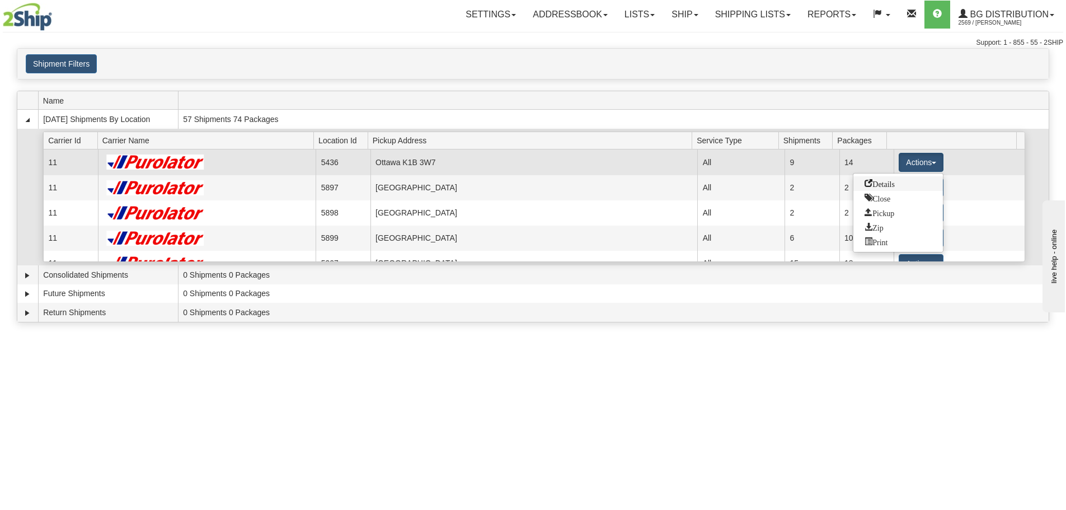
click at [881, 186] on span "Details" at bounding box center [880, 183] width 30 height 8
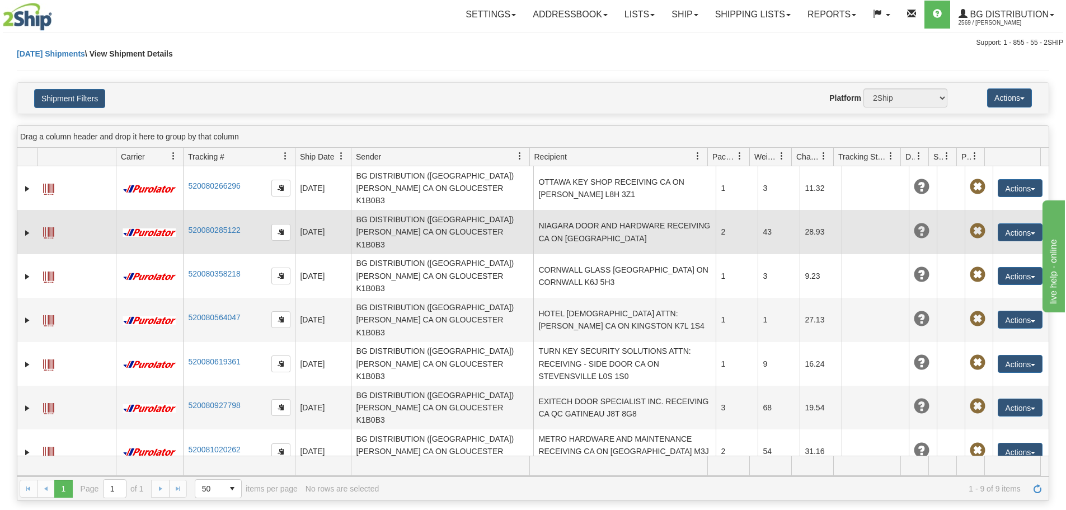
click at [628, 210] on td "NIAGARA DOOR AND HARDWARE RECEIVING CA ON [GEOGRAPHIC_DATA]" at bounding box center [624, 232] width 182 height 44
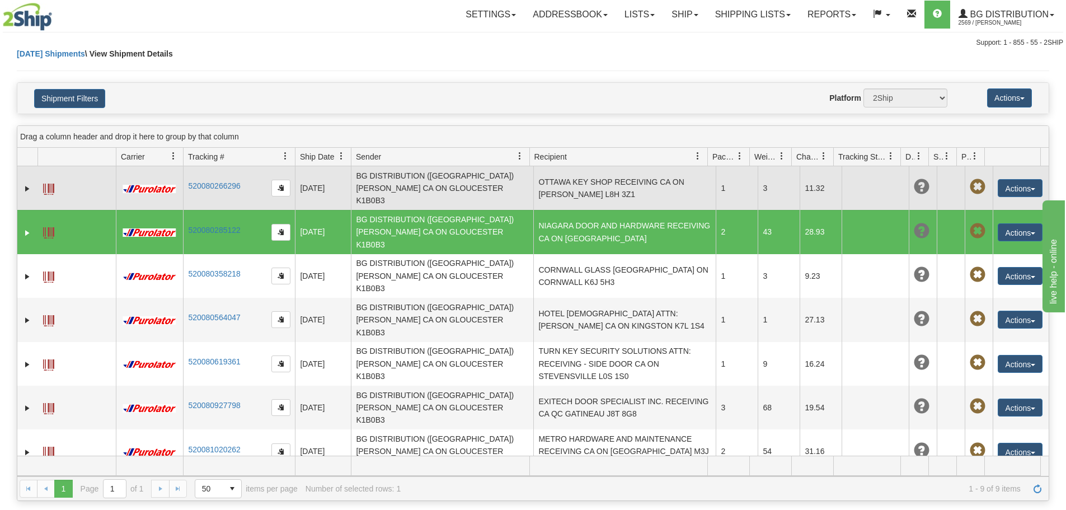
click at [626, 186] on td "OTTAWA KEY SHOP RECEIVING CA ON HAMILTON L8H 3Z1" at bounding box center [624, 188] width 182 height 44
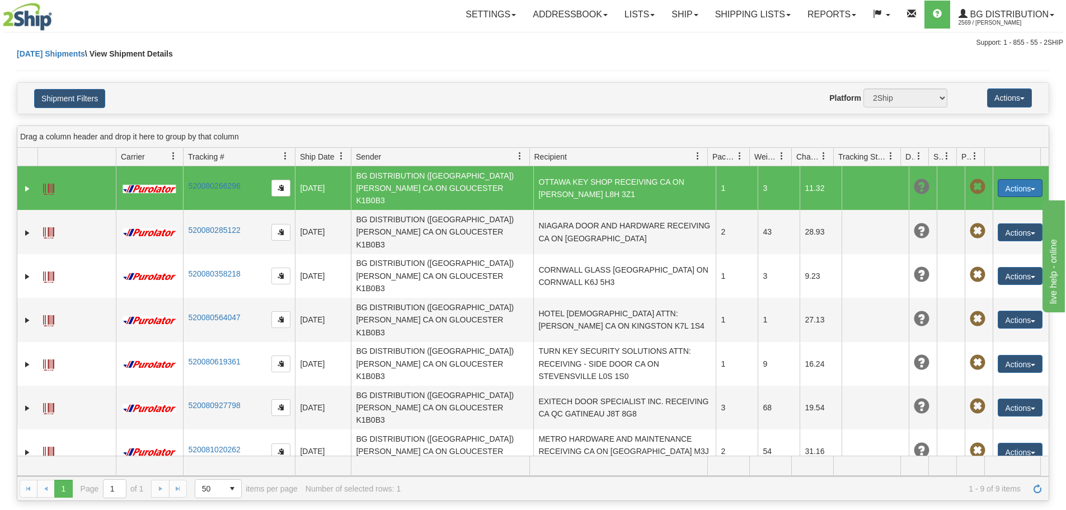
click at [1002, 179] on button "Actions" at bounding box center [1020, 188] width 45 height 18
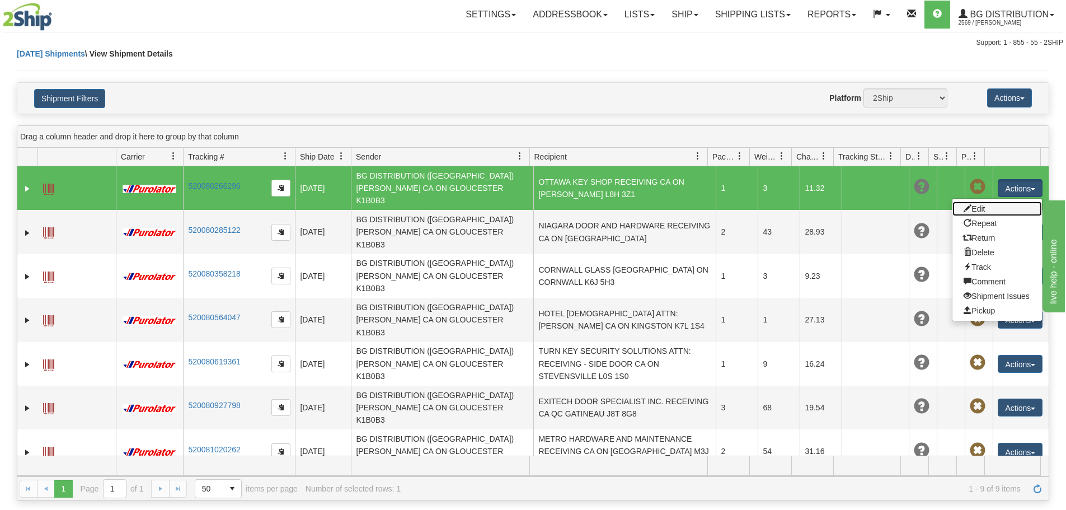
click at [984, 204] on link "Edit" at bounding box center [997, 208] width 90 height 15
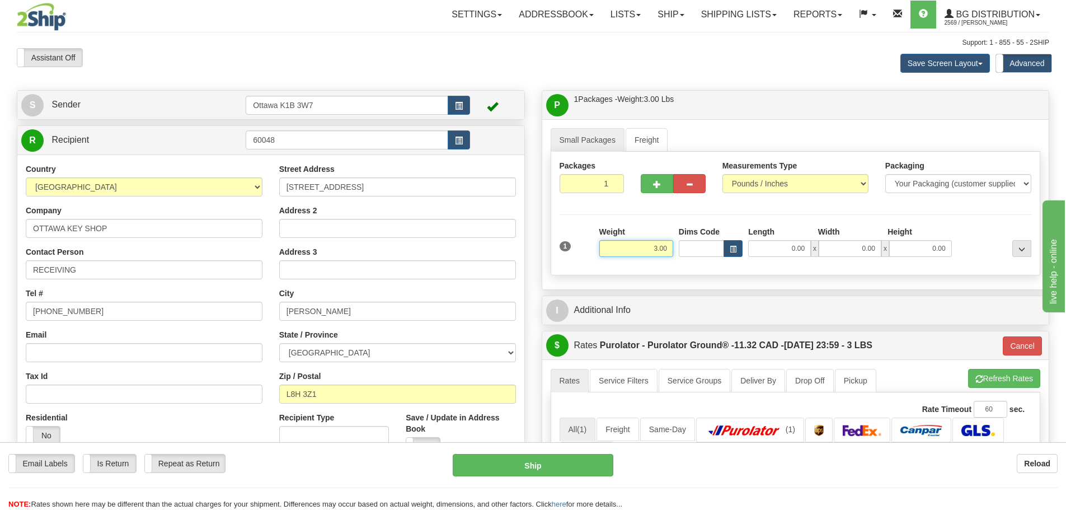
drag, startPoint x: 631, startPoint y: 248, endPoint x: 877, endPoint y: 297, distance: 250.5
click at [883, 294] on div "P Packages / Skids 1 Packages - Weight: 3.00 Lbs 1 Skids - Weight: NaN Lbs Ship…" at bounding box center [795, 427] width 525 height 675
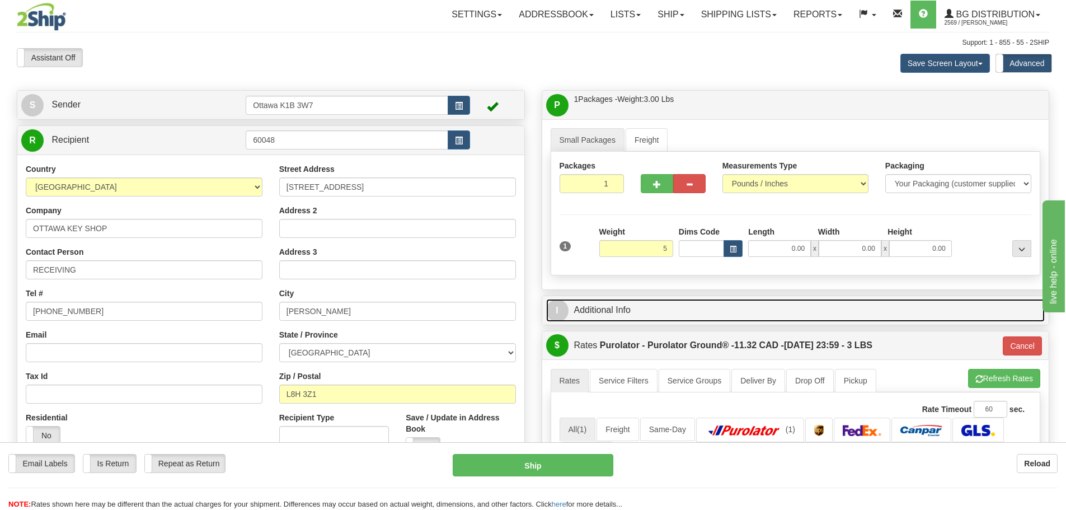
type input "5.00"
type input "260"
click at [742, 310] on link "I Additional Info" at bounding box center [795, 310] width 499 height 23
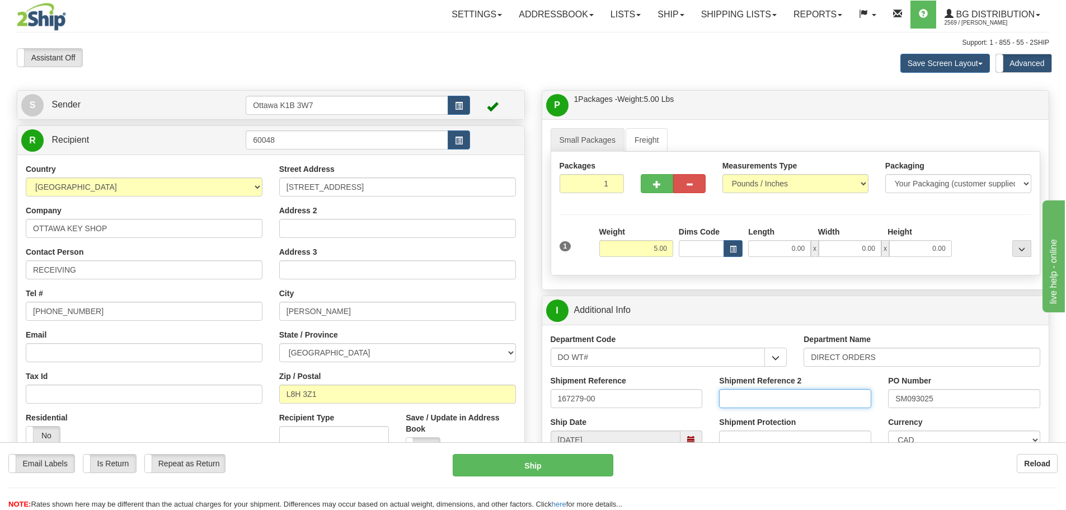
click at [772, 396] on input "Shipment Reference 2" at bounding box center [795, 398] width 152 height 19
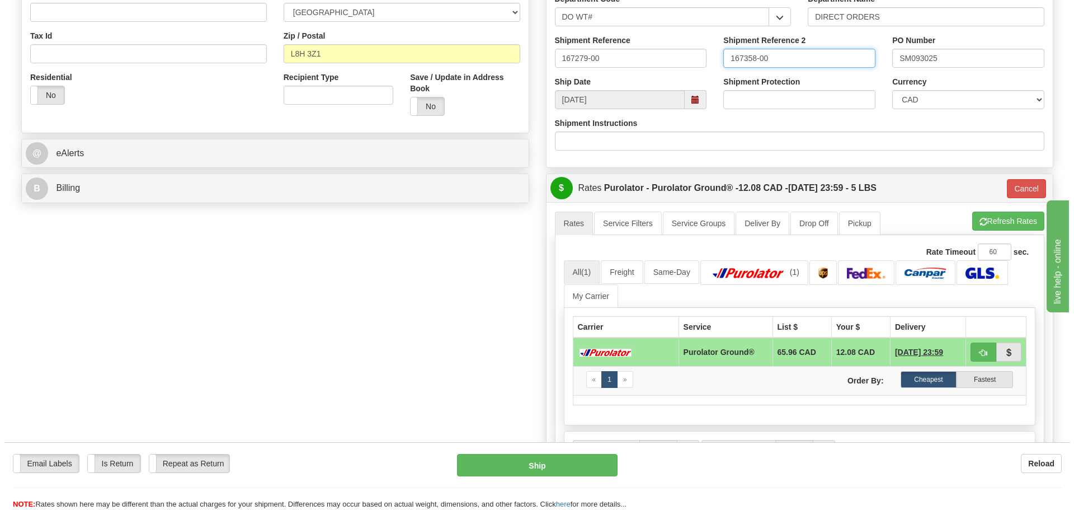
scroll to position [112, 0]
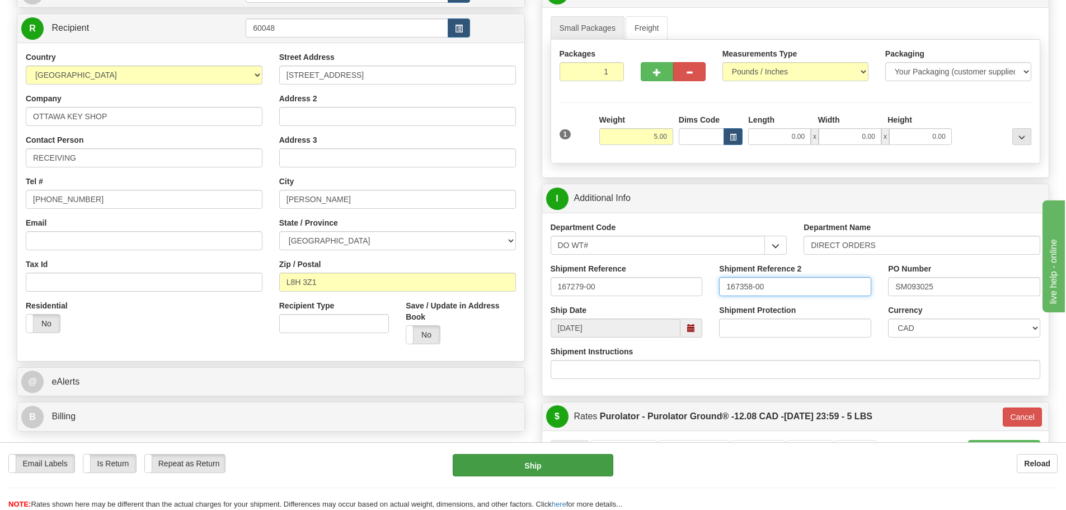
type input "167358-00"
click at [491, 460] on button "Ship" at bounding box center [533, 465] width 161 height 22
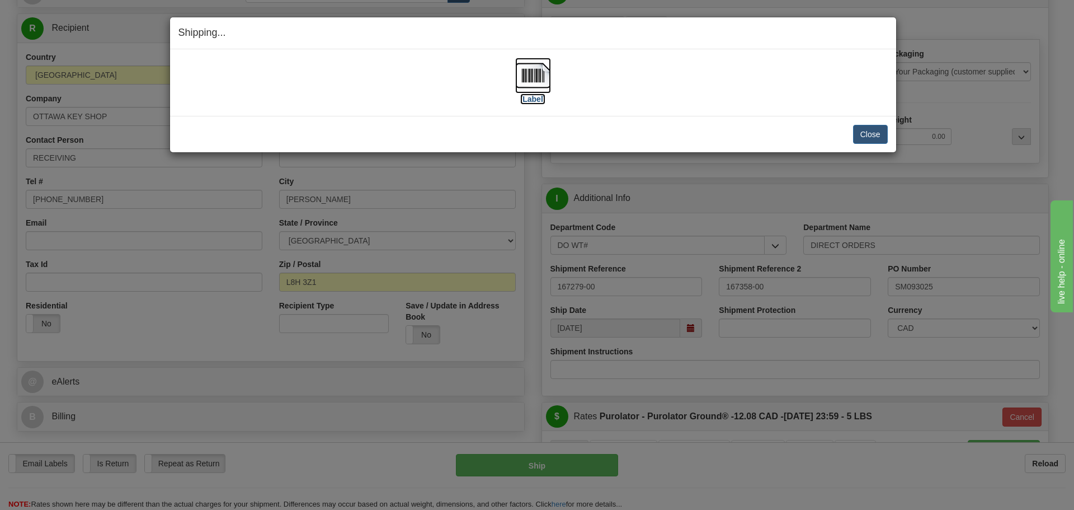
click at [535, 100] on label "[Label]" at bounding box center [533, 98] width 26 height 11
click at [875, 138] on button "Close" at bounding box center [870, 134] width 35 height 19
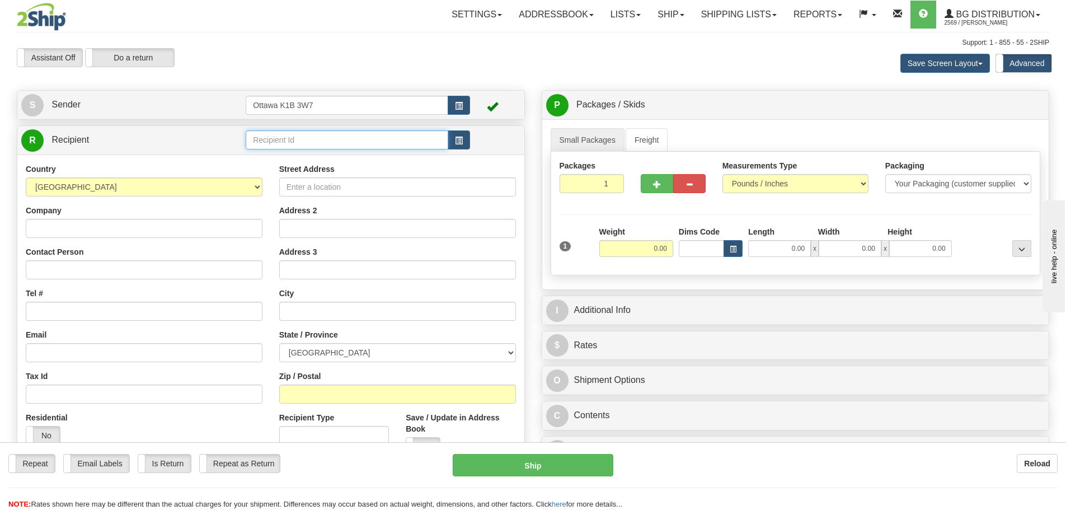
click at [262, 137] on input "text" at bounding box center [347, 139] width 203 height 19
type input "910990"
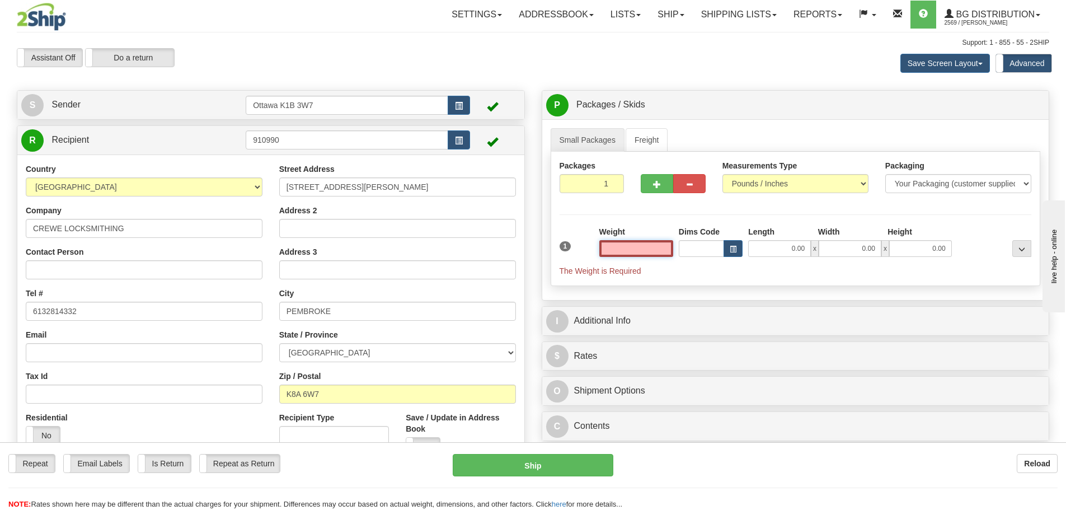
click at [653, 247] on input "text" at bounding box center [636, 248] width 74 height 17
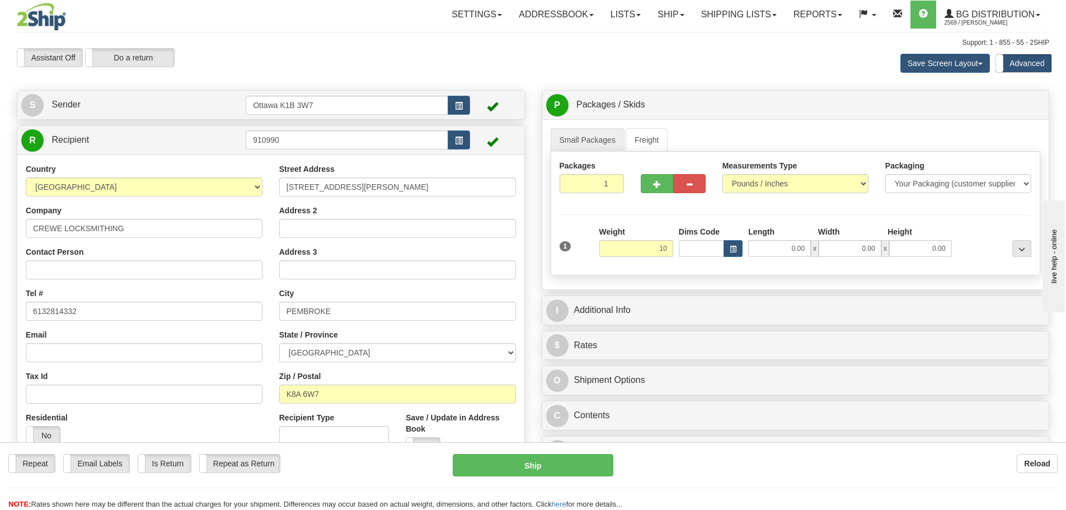
type input "10.00"
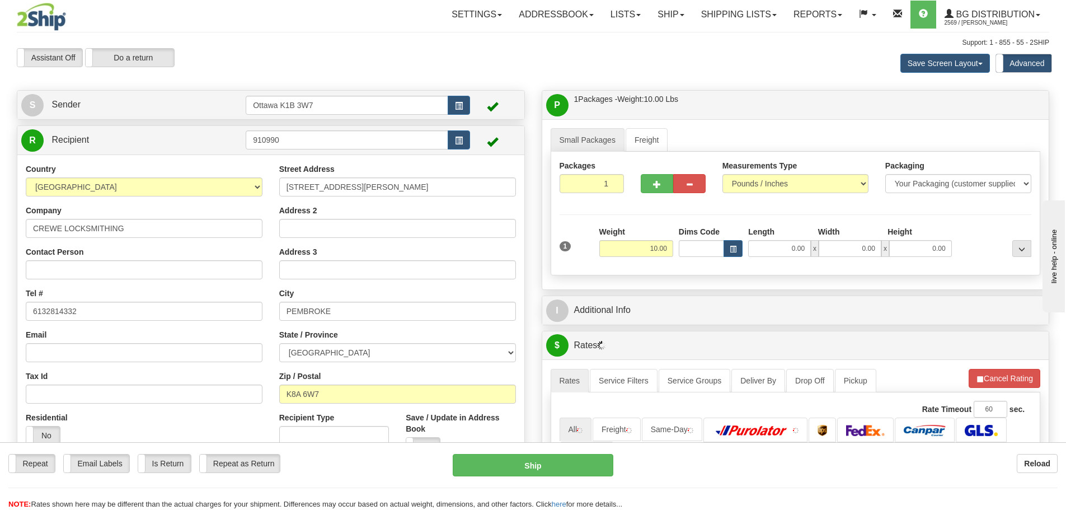
click at [708, 324] on div "I Additional Info" at bounding box center [795, 310] width 507 height 29
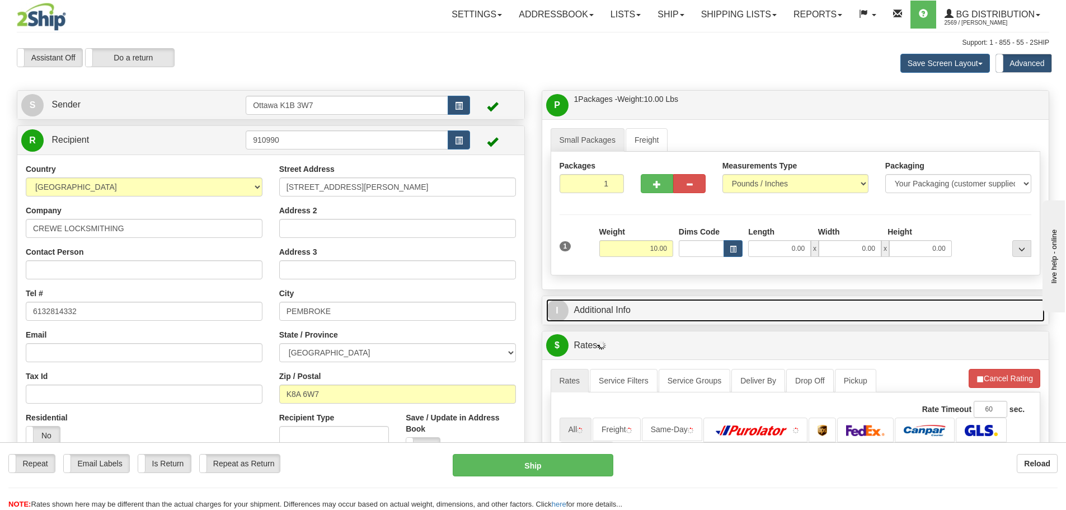
click at [706, 318] on link "I Additional Info" at bounding box center [795, 310] width 499 height 23
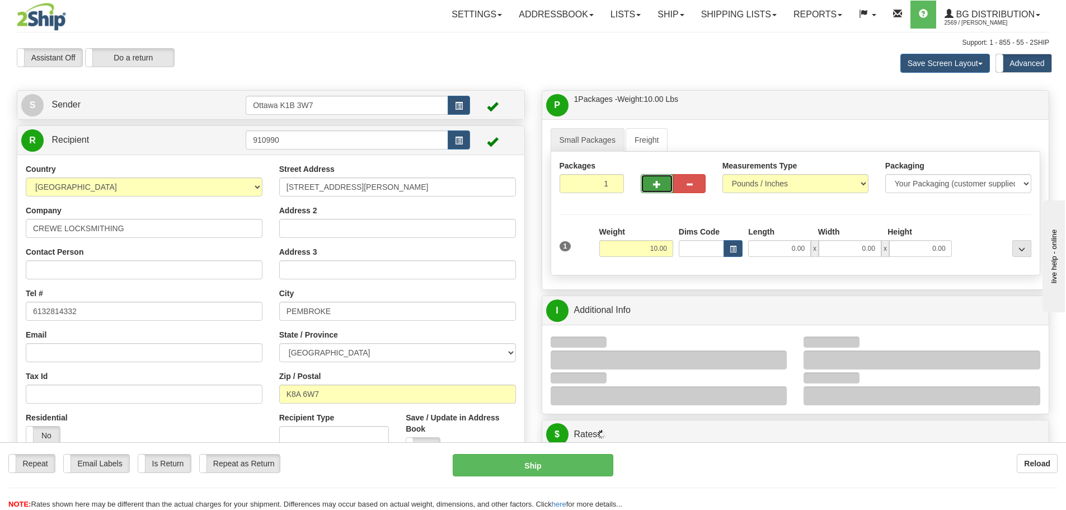
click at [664, 191] on button "button" at bounding box center [657, 183] width 32 height 19
type input "2"
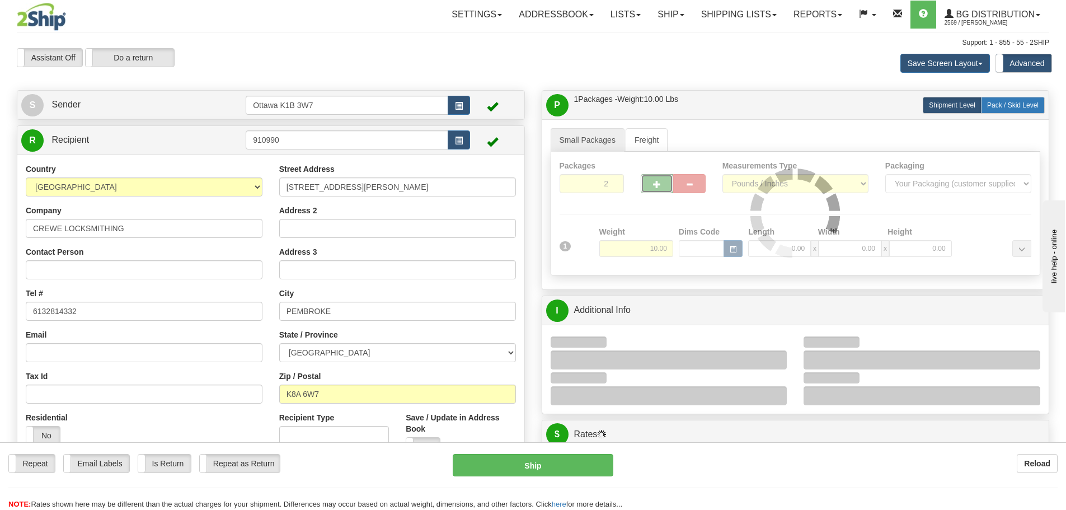
click at [1020, 108] on span "Pack / Skid Level" at bounding box center [1012, 105] width 51 height 8
radio input "true"
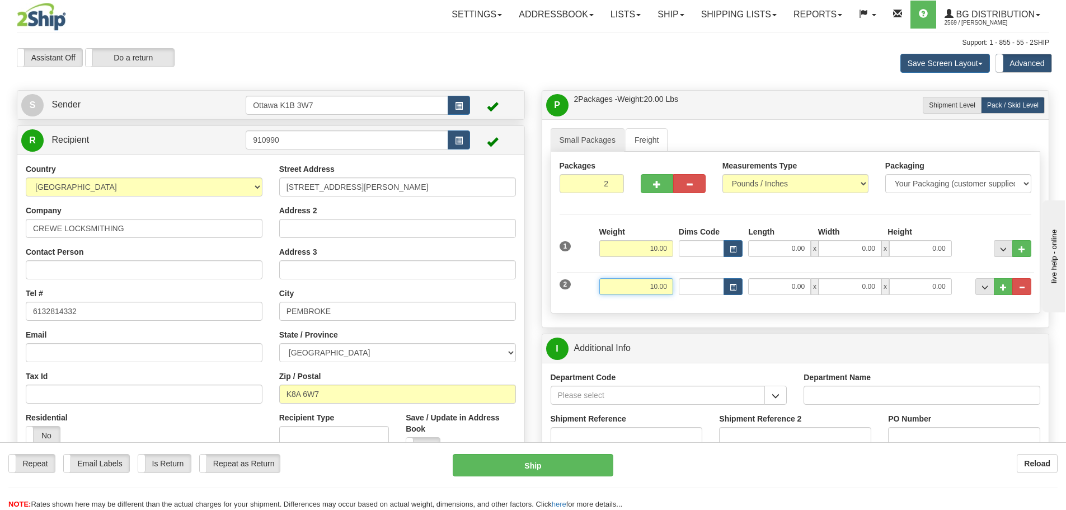
drag, startPoint x: 639, startPoint y: 287, endPoint x: 849, endPoint y: 359, distance: 221.9
click at [696, 297] on div "2 Weight 10.00 Dims Code Length Width Height" at bounding box center [796, 284] width 478 height 37
type input "21.00"
click at [782, 394] on button "button" at bounding box center [775, 395] width 22 height 19
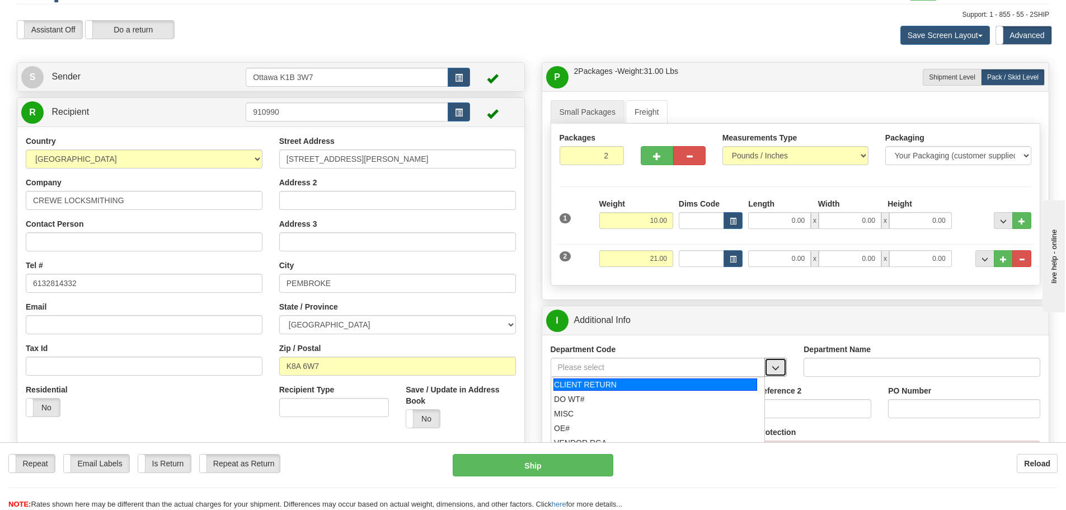
scroll to position [56, 0]
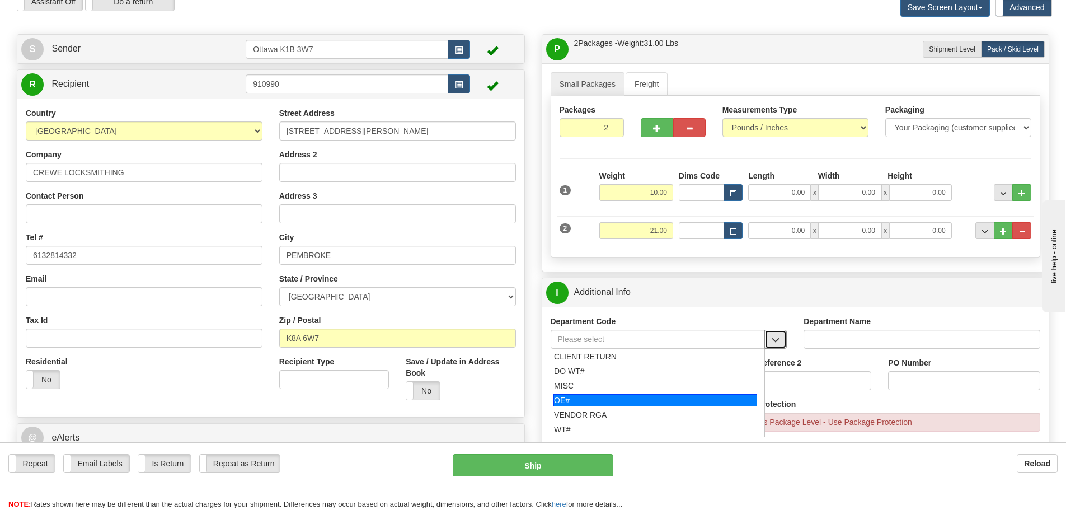
click at [639, 398] on div "OE#" at bounding box center [655, 400] width 204 height 12
type input "OE#"
type input "ORDERS"
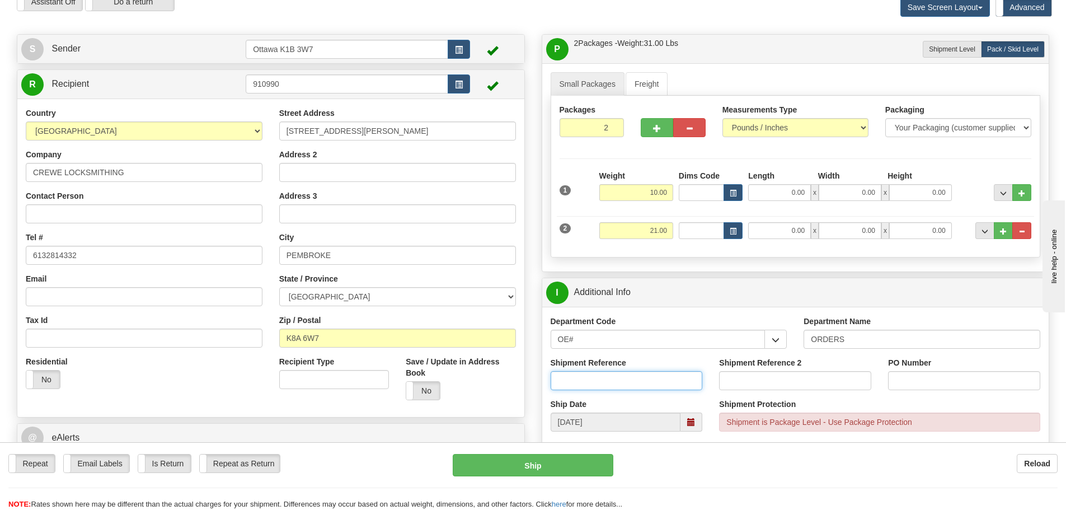
click at [631, 381] on input "Shipment Reference" at bounding box center [627, 380] width 152 height 19
type input "10204978-00"
click at [916, 386] on input "PO Number" at bounding box center [964, 380] width 152 height 19
type input "N/A"
click at [748, 381] on input "Shipment Reference 2" at bounding box center [795, 380] width 152 height 19
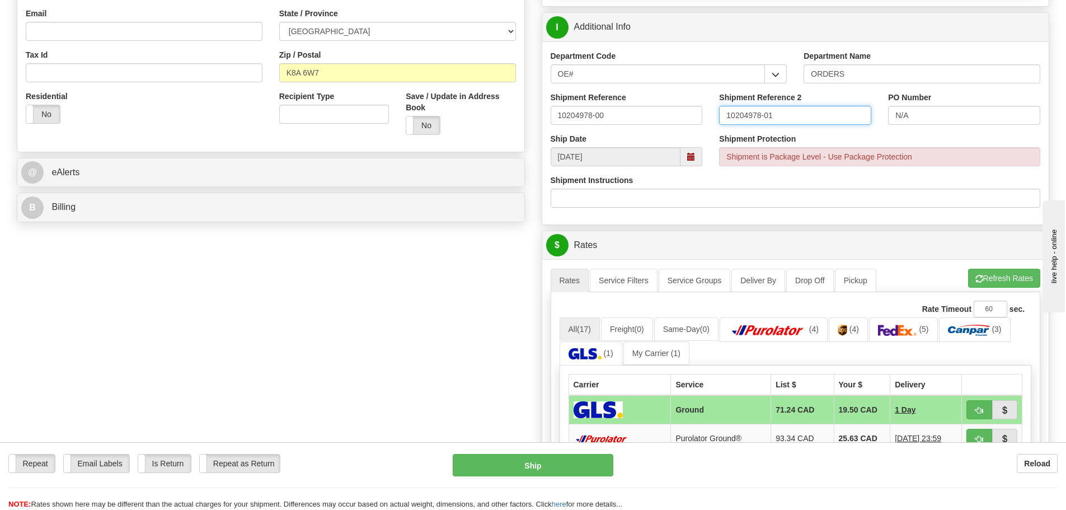
scroll to position [392, 0]
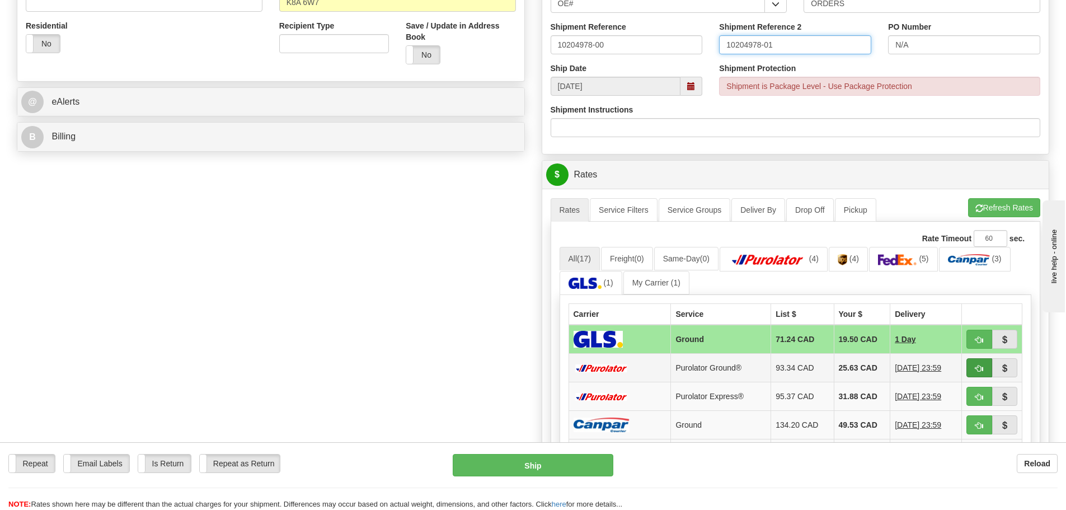
type input "10204978-01"
click at [974, 364] on button "button" at bounding box center [979, 367] width 26 height 19
type input "260"
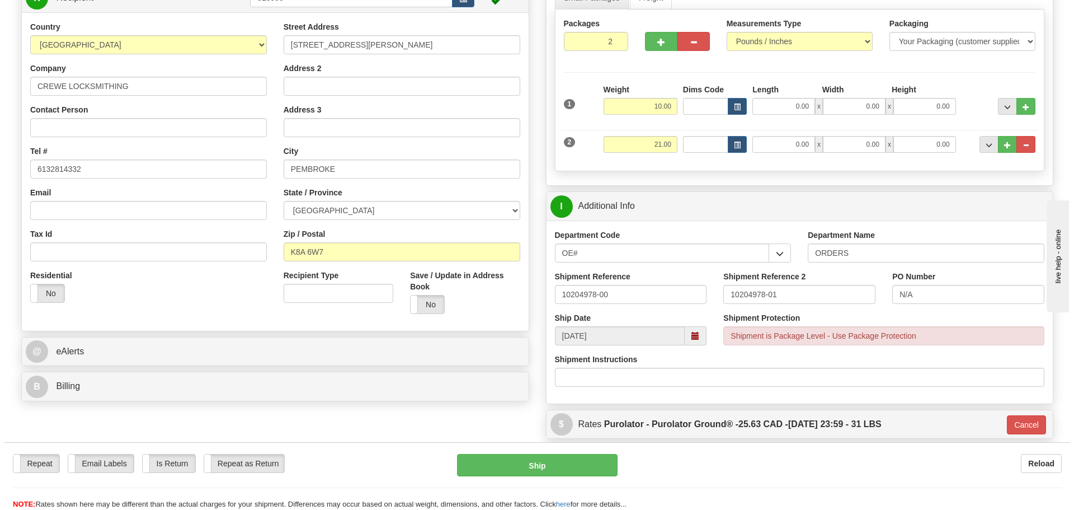
scroll to position [168, 0]
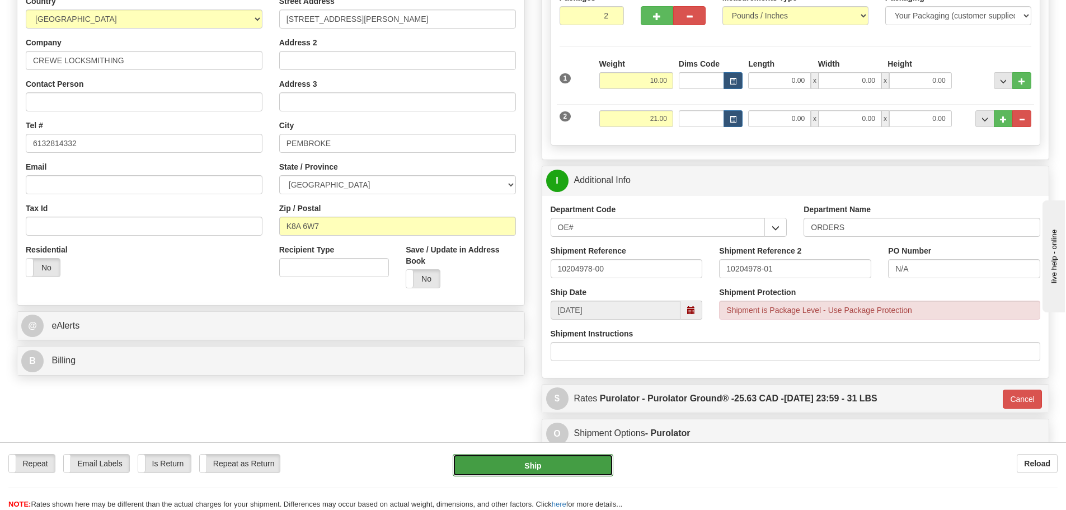
click at [516, 472] on button "Ship" at bounding box center [533, 465] width 161 height 22
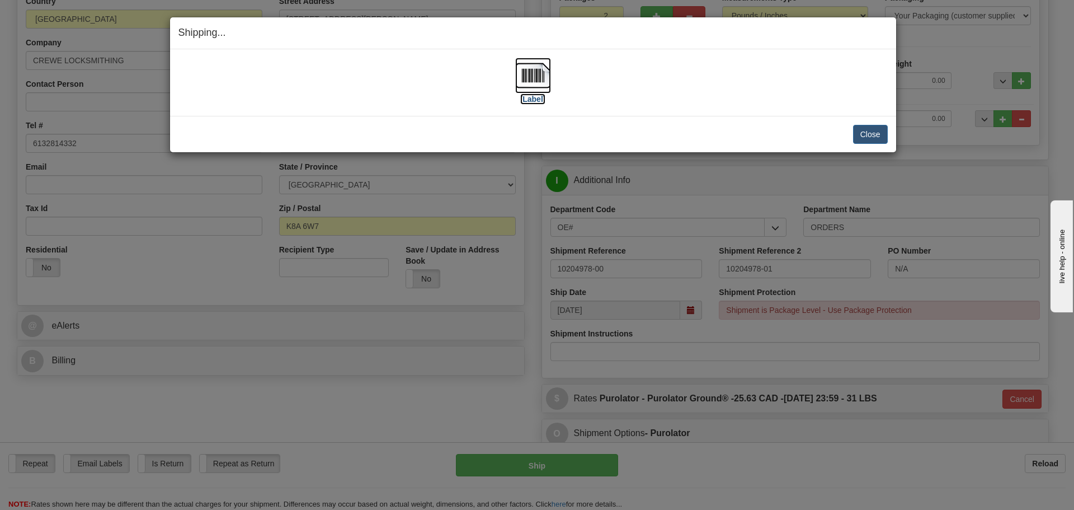
click at [535, 95] on label "[Label]" at bounding box center [533, 98] width 26 height 11
click at [857, 129] on button "Close" at bounding box center [870, 134] width 35 height 19
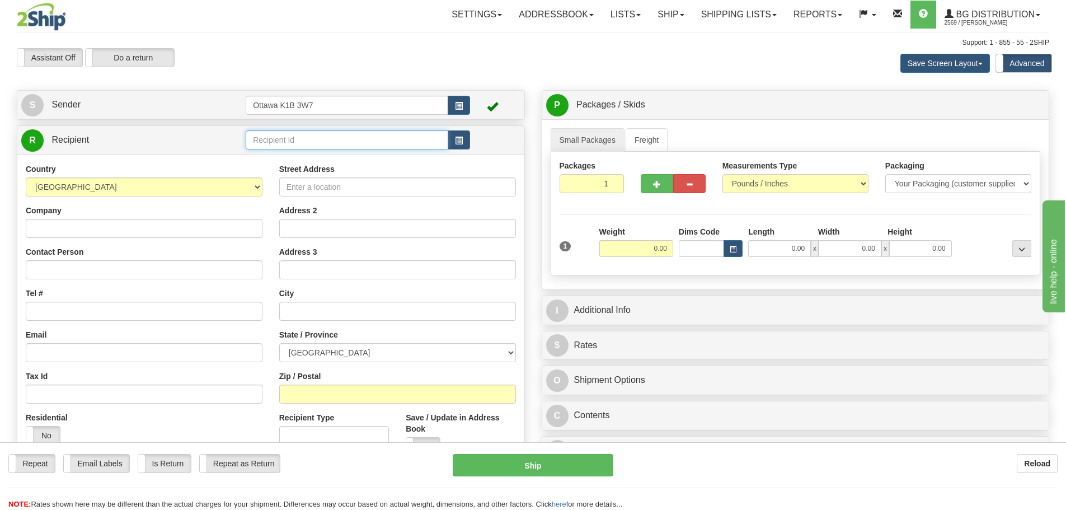
click at [314, 144] on input "text" at bounding box center [347, 139] width 203 height 19
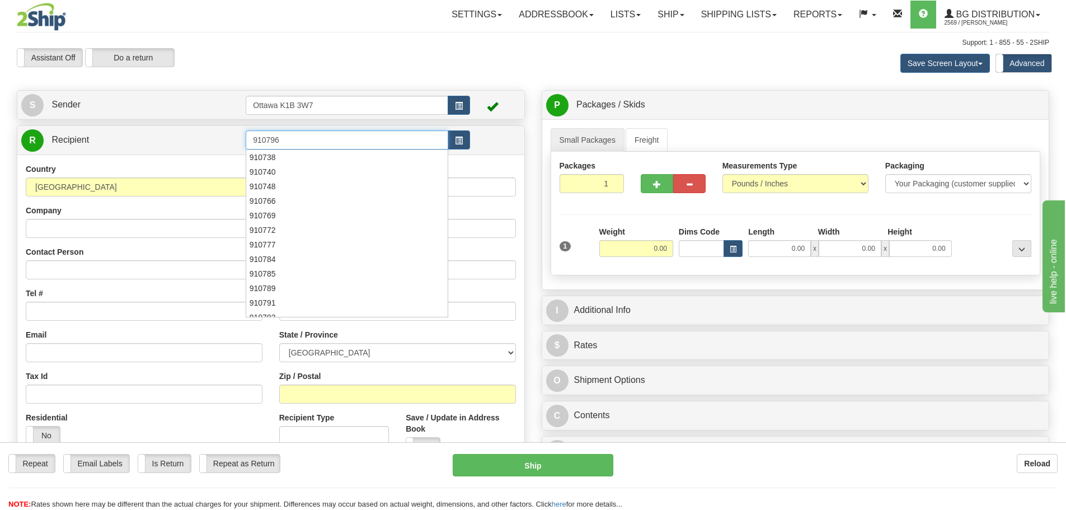
type input "910796"
click at [472, 64] on div "Assistant On Assistant Off Do a return Do a return Previous Next Save Screen La…" at bounding box center [532, 63] width 1049 height 30
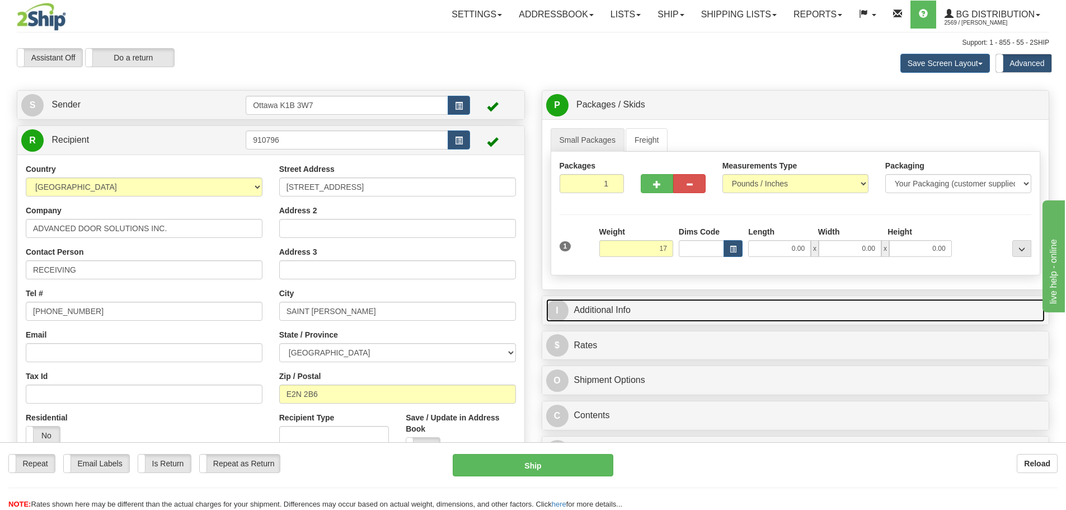
type input "17.00"
click at [735, 299] on link "I Additional Info" at bounding box center [795, 310] width 499 height 23
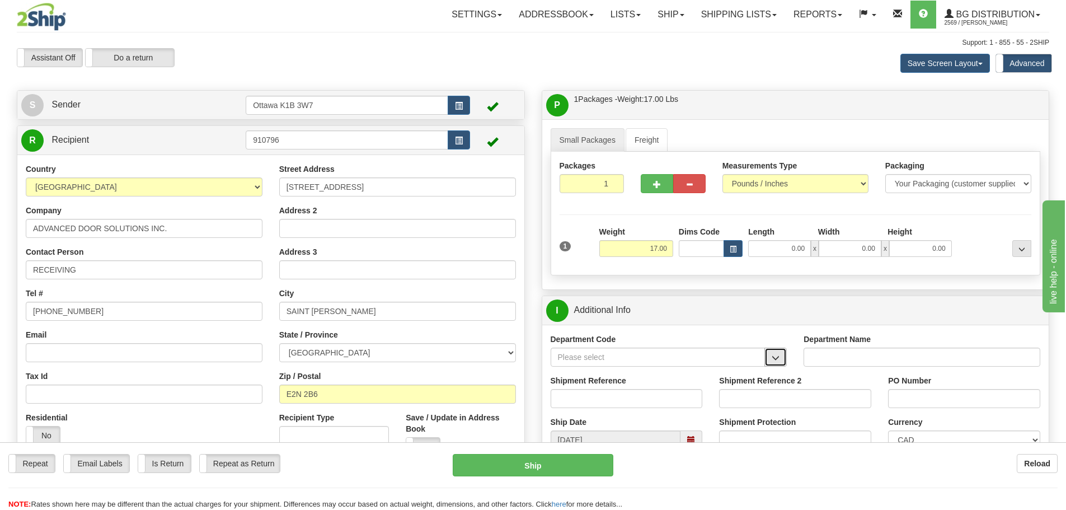
click at [781, 361] on button "button" at bounding box center [775, 356] width 22 height 19
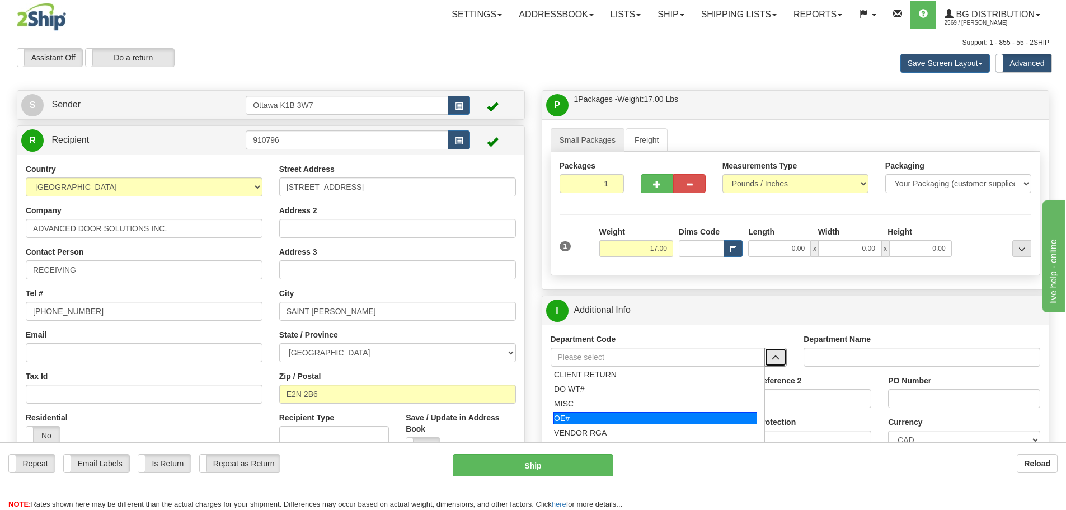
click at [632, 415] on div "OE#" at bounding box center [655, 418] width 204 height 12
type input "OE#"
type input "ORDERS"
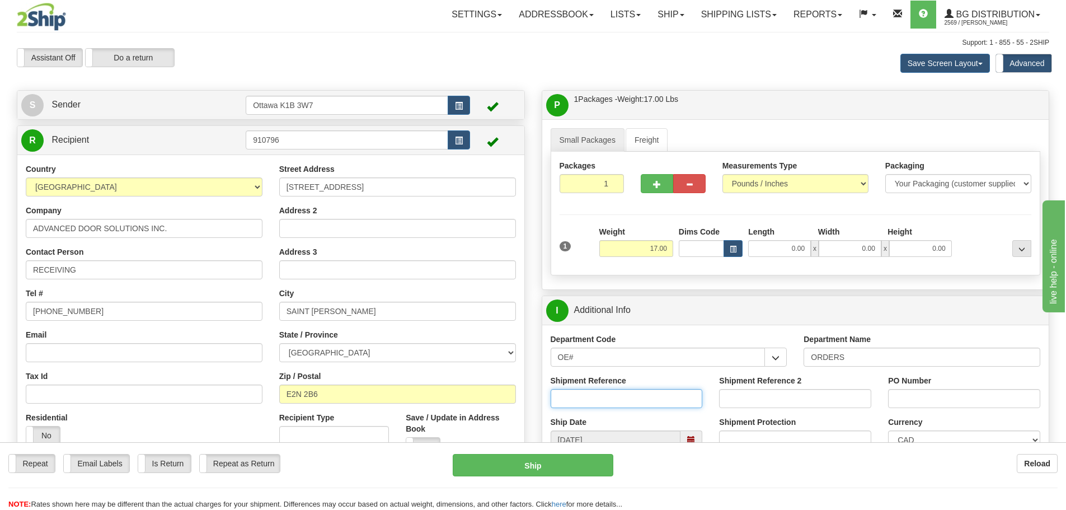
click at [624, 403] on input "Shipment Reference" at bounding box center [627, 398] width 152 height 19
type input "10205044-00"
click at [924, 405] on input "PO Number" at bounding box center [964, 398] width 152 height 19
type input "2664"
click at [777, 259] on div "1 Weight 17.00 Dims Code x x" at bounding box center [796, 246] width 478 height 40
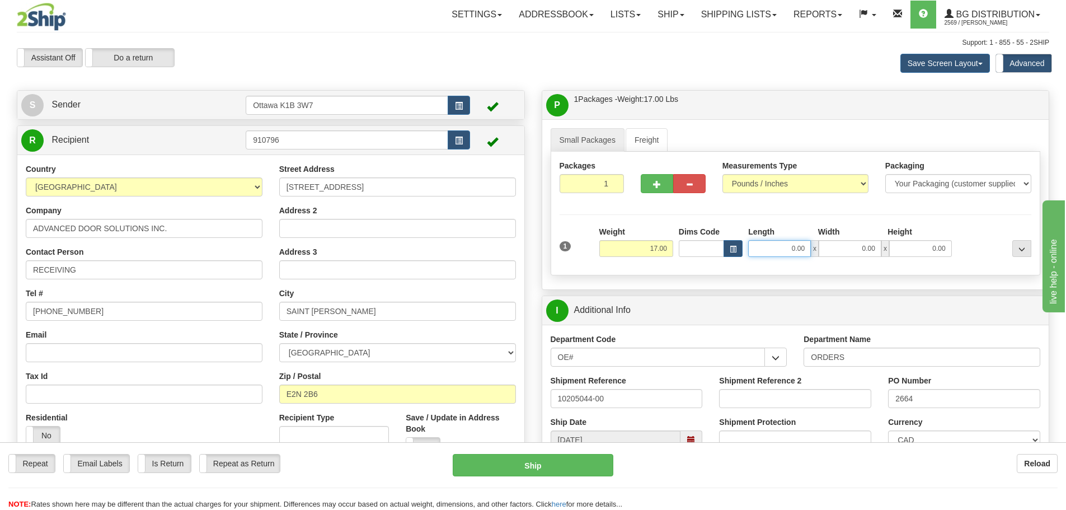
click at [779, 250] on input "0.00" at bounding box center [779, 248] width 63 height 17
type input "40.00"
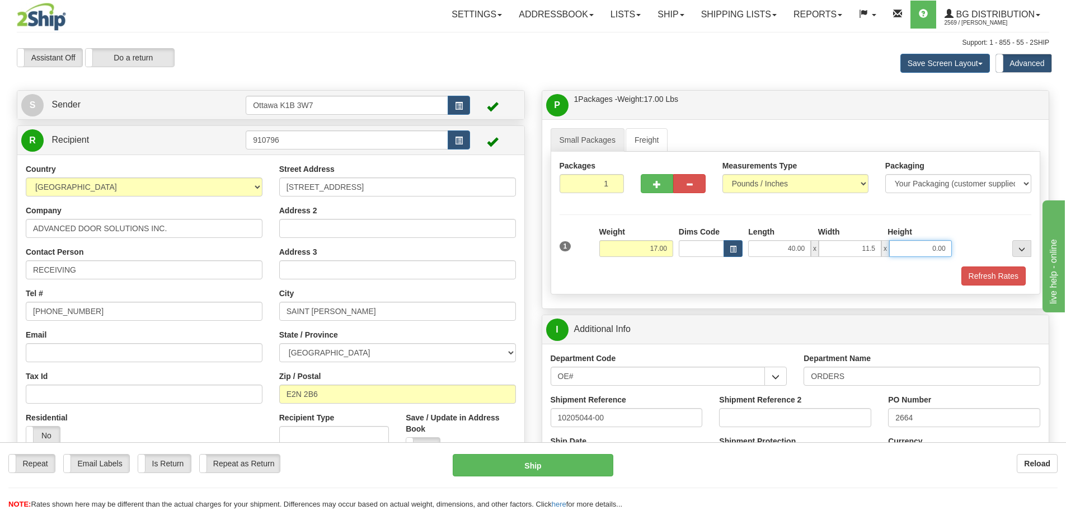
type input "11.50"
type input "6.50"
click at [729, 285] on div "Refresh Rates" at bounding box center [796, 275] width 478 height 19
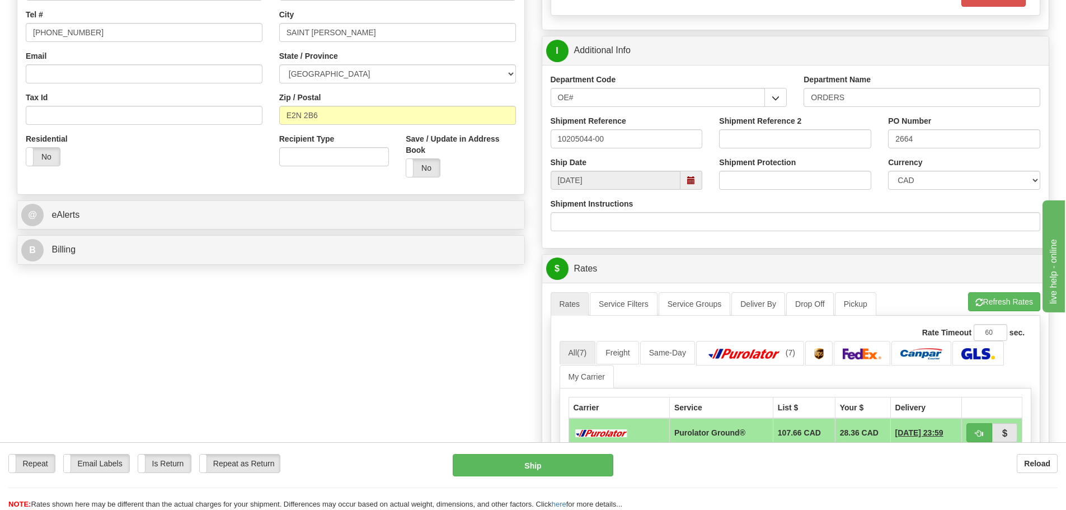
scroll to position [280, 0]
click at [984, 302] on button "Refresh Rates" at bounding box center [1004, 300] width 72 height 19
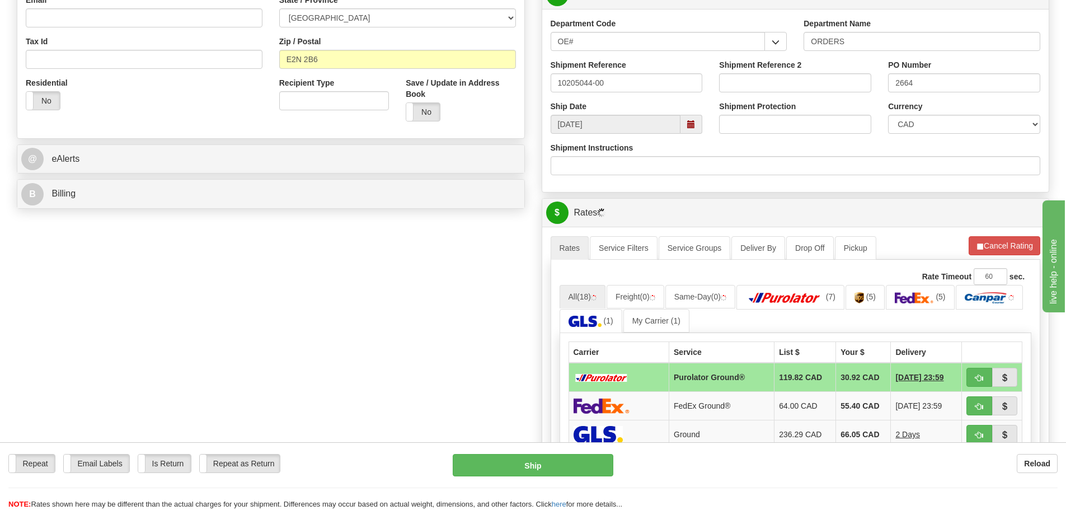
scroll to position [336, 0]
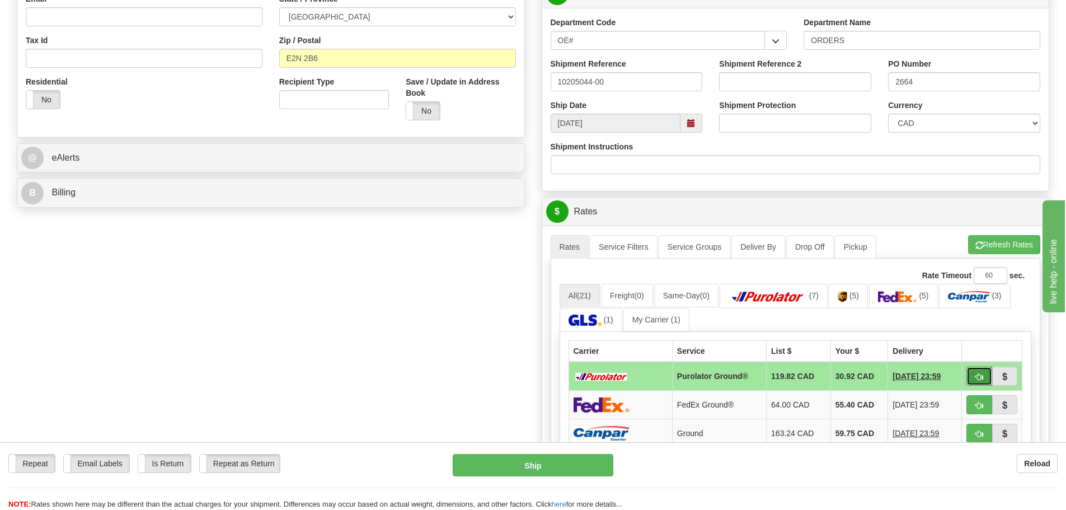
click at [980, 374] on span "button" at bounding box center [979, 376] width 8 height 7
type input "260"
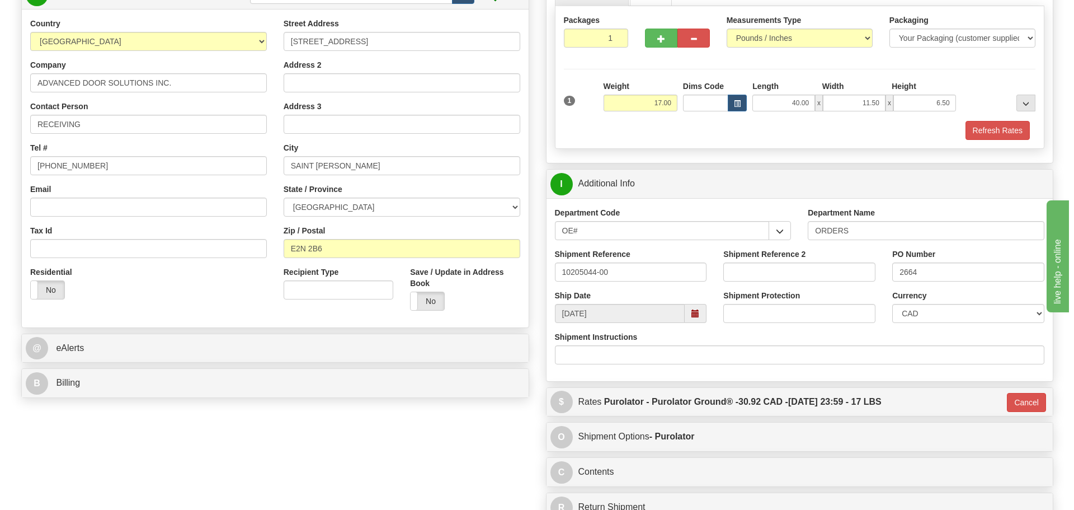
scroll to position [112, 0]
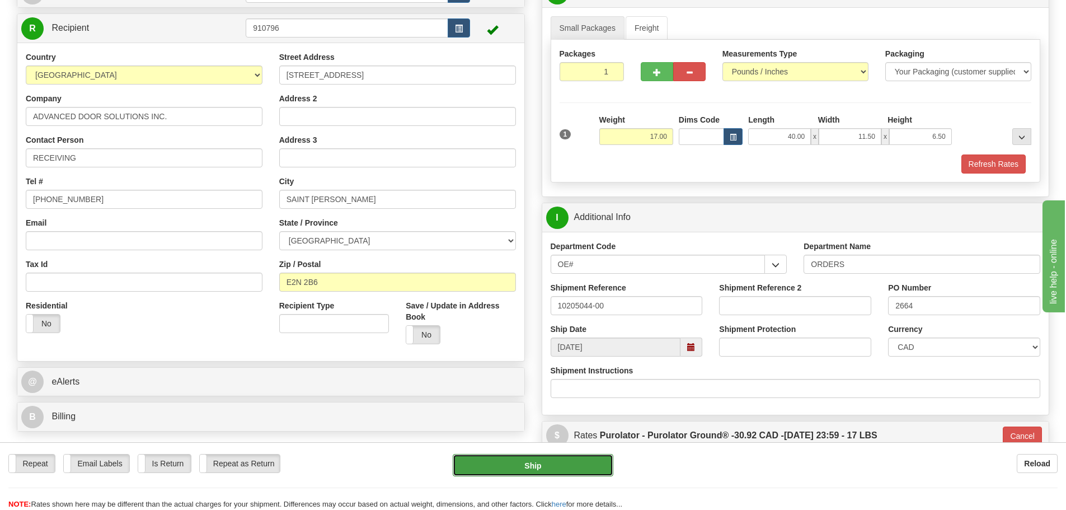
click at [495, 472] on button "Ship" at bounding box center [533, 465] width 161 height 22
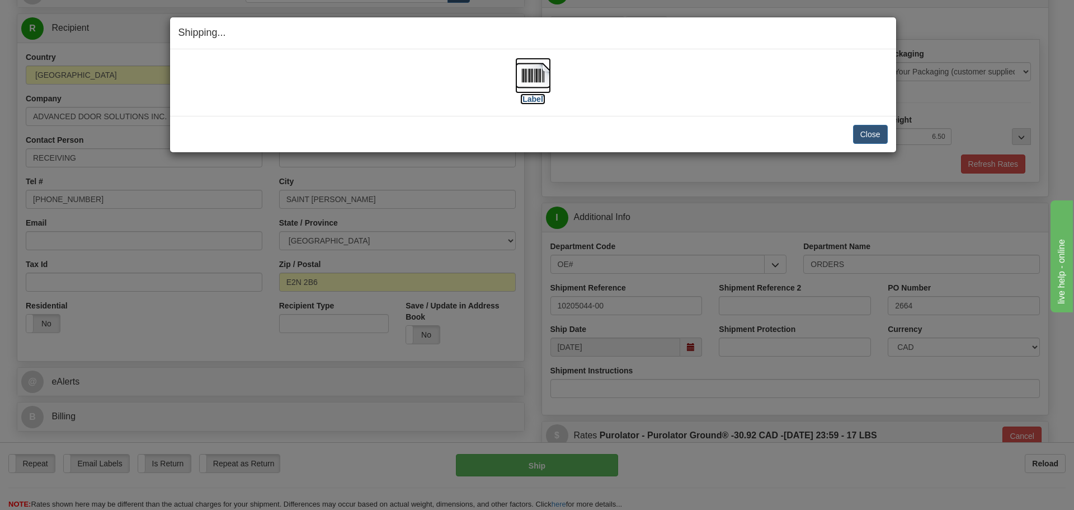
click at [532, 97] on label "[Label]" at bounding box center [533, 98] width 26 height 11
click at [876, 138] on button "Close" at bounding box center [870, 134] width 35 height 19
